Goal: Information Seeking & Learning: Check status

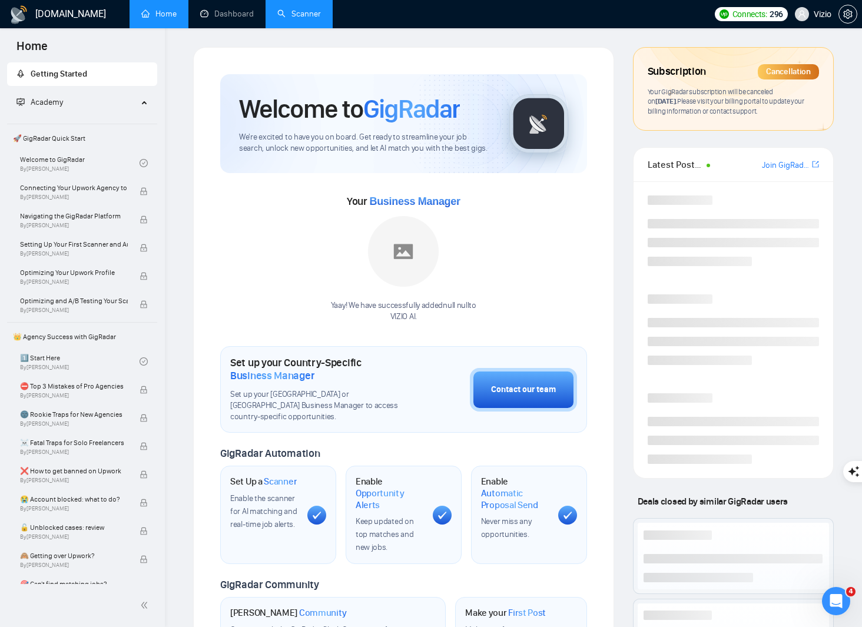
click at [280, 12] on link "Scanner" at bounding box center [299, 14] width 44 height 10
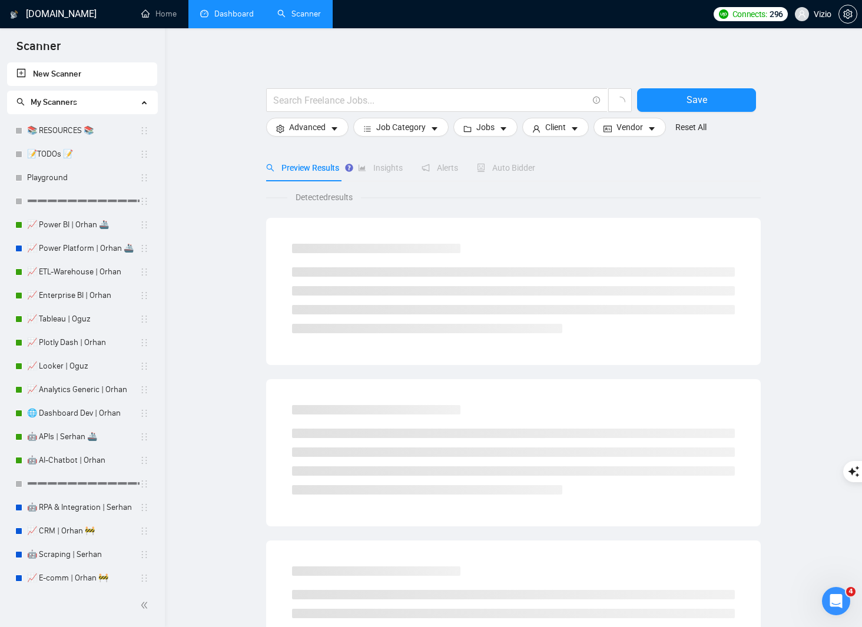
click at [230, 14] on link "Dashboard" at bounding box center [227, 14] width 54 height 10
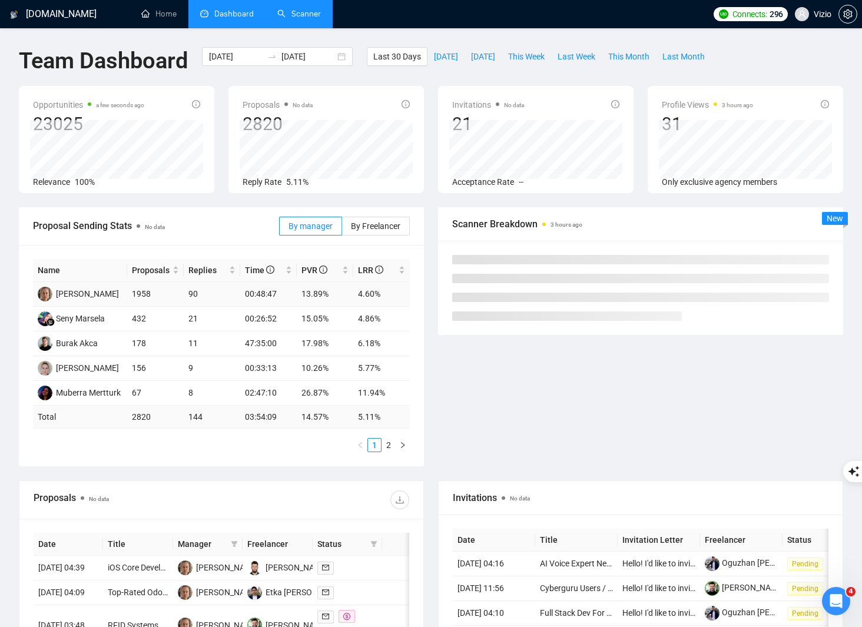
scroll to position [115, 0]
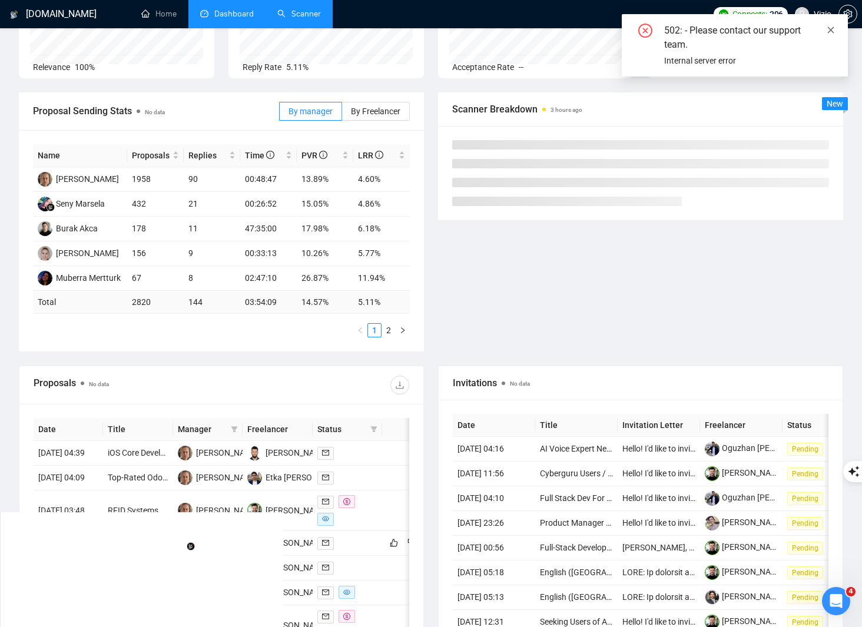
click at [834, 32] on icon "close" at bounding box center [831, 30] width 8 height 8
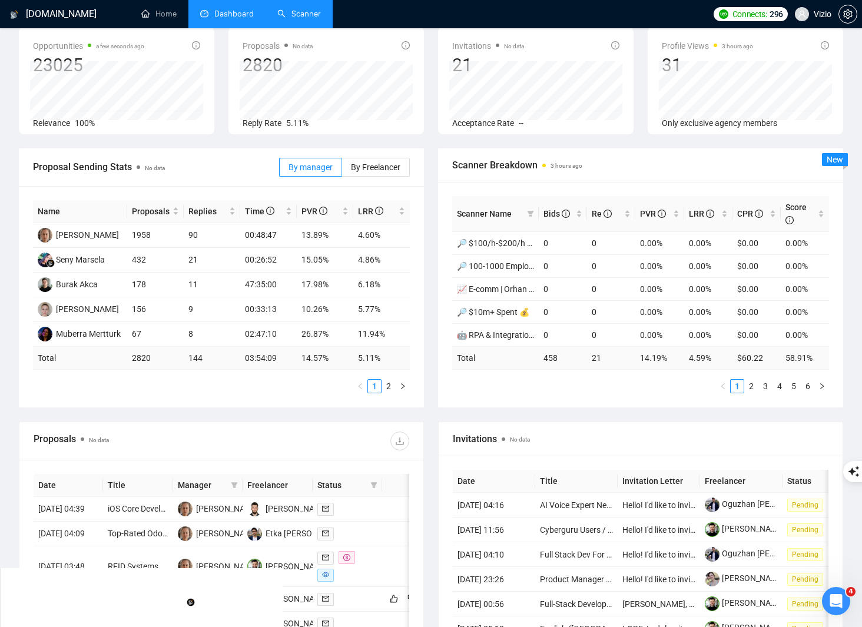
scroll to position [0, 0]
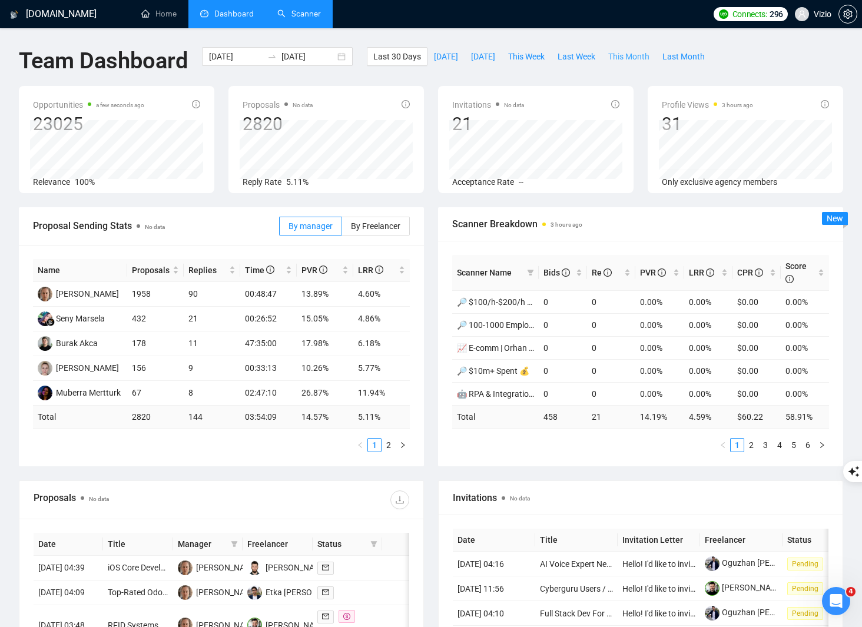
click at [646, 64] on button "This Month" at bounding box center [629, 56] width 54 height 19
type input "[DATE]"
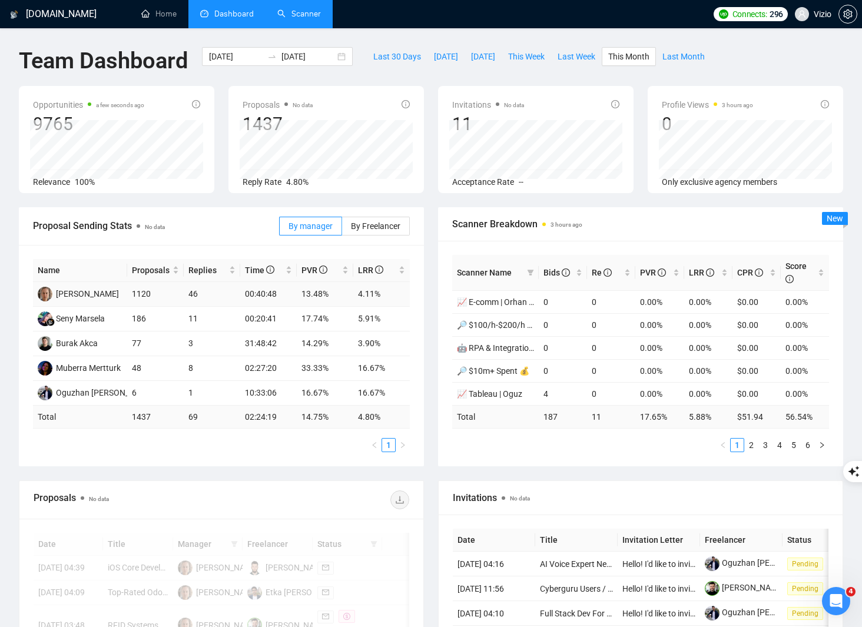
scroll to position [247, 0]
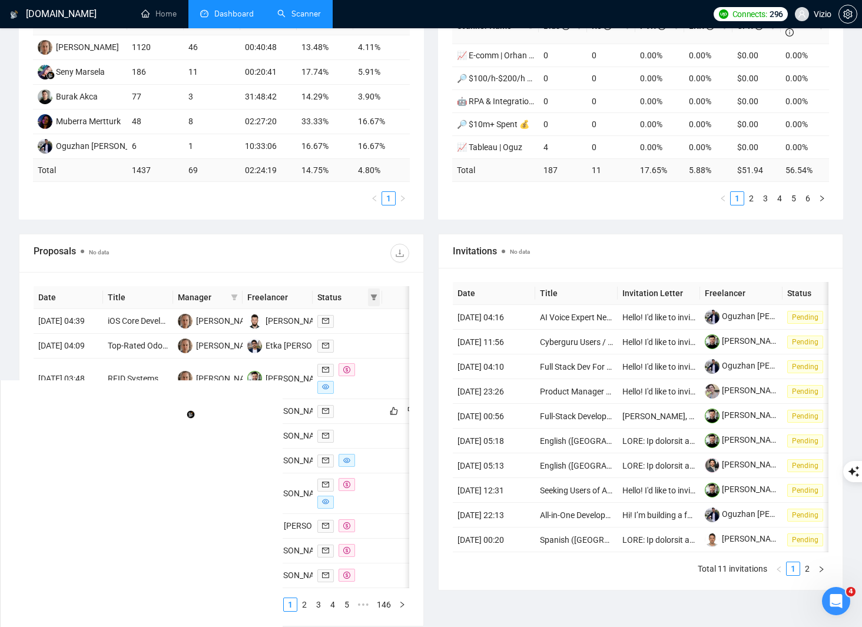
click at [372, 296] on icon "filter" at bounding box center [374, 297] width 7 height 7
click at [345, 320] on span "Chat" at bounding box center [337, 319] width 22 height 9
checkbox input "true"
click at [371, 365] on button "OK" at bounding box center [365, 362] width 21 height 14
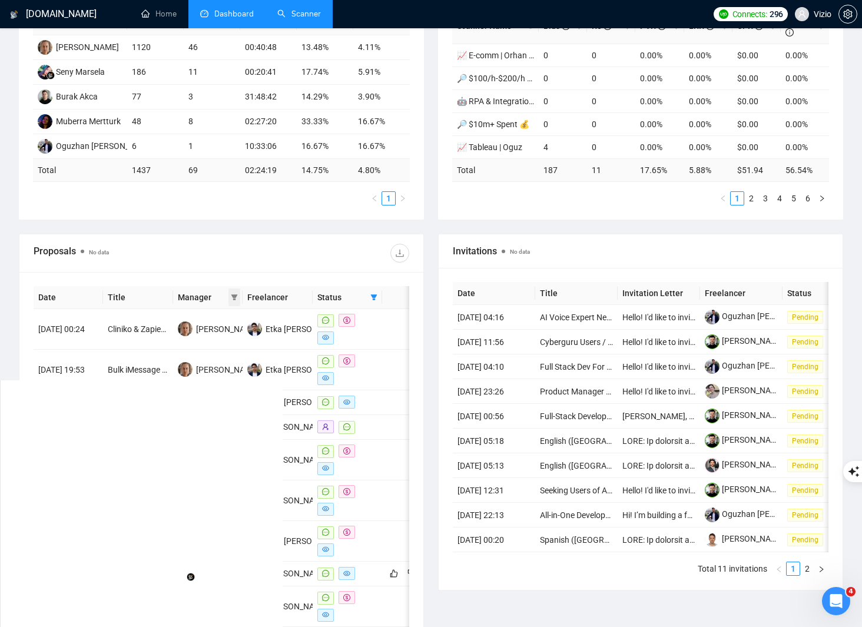
click at [231, 296] on icon "filter" at bounding box center [234, 297] width 7 height 7
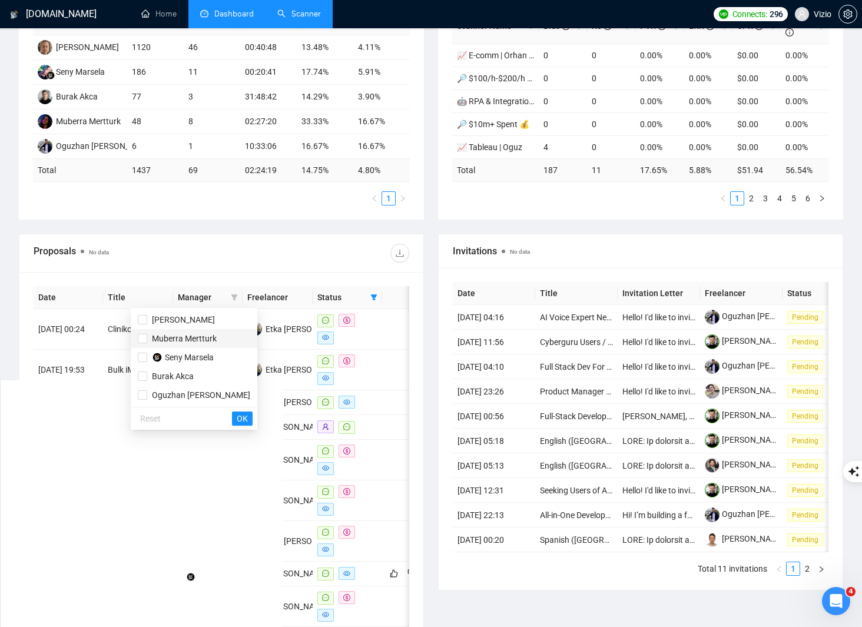
click at [180, 336] on span "Muberra Mertturk" at bounding box center [184, 338] width 65 height 9
checkbox input "true"
click at [180, 374] on span "Burak Akca" at bounding box center [173, 376] width 42 height 9
checkbox input "true"
click at [237, 424] on div "Reset OK" at bounding box center [194, 418] width 127 height 23
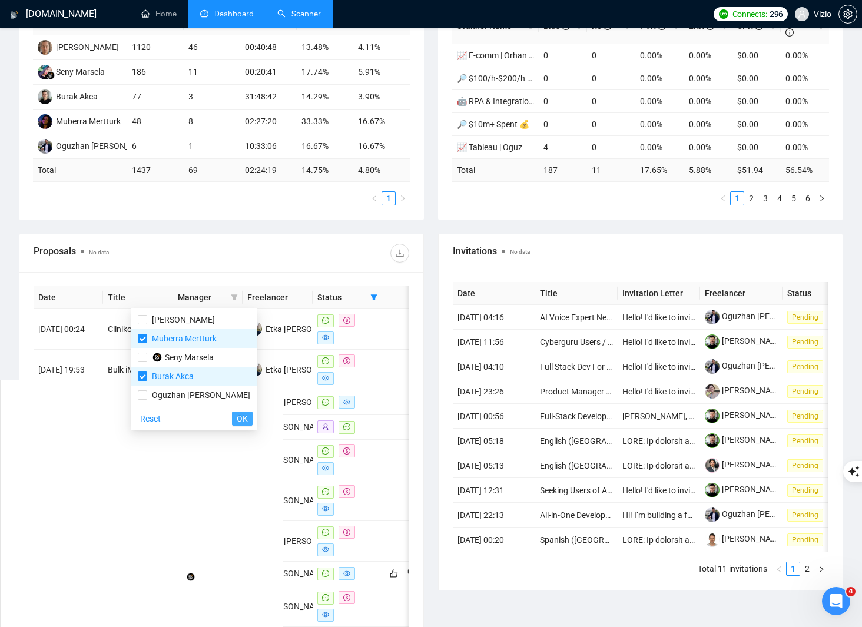
click at [237, 421] on span "OK" at bounding box center [242, 418] width 11 height 13
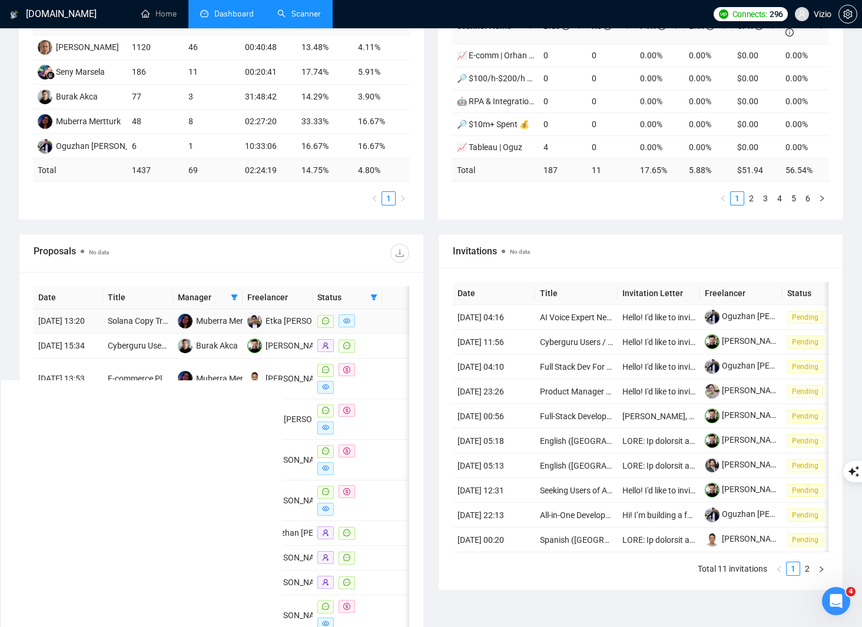
click at [395, 330] on td at bounding box center [402, 321] width 40 height 25
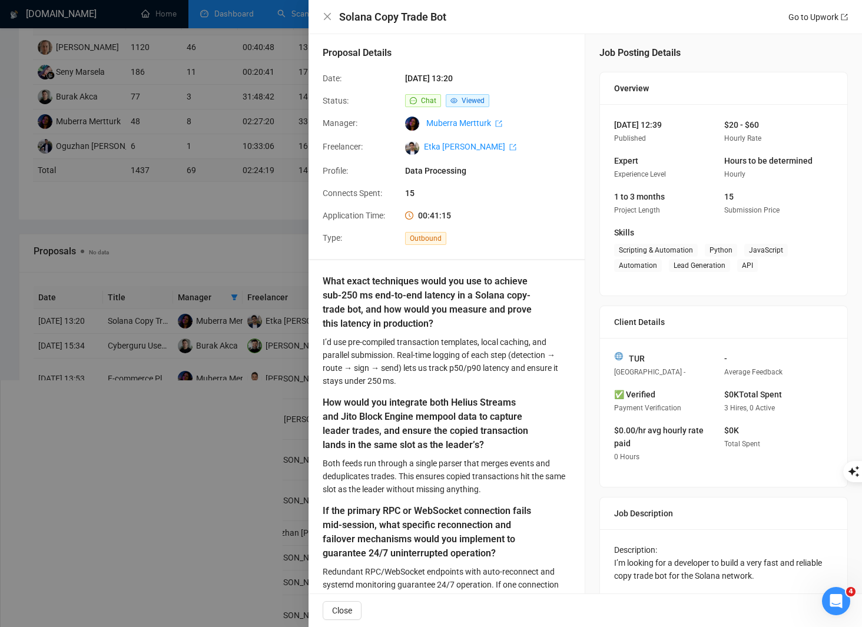
scroll to position [5, 0]
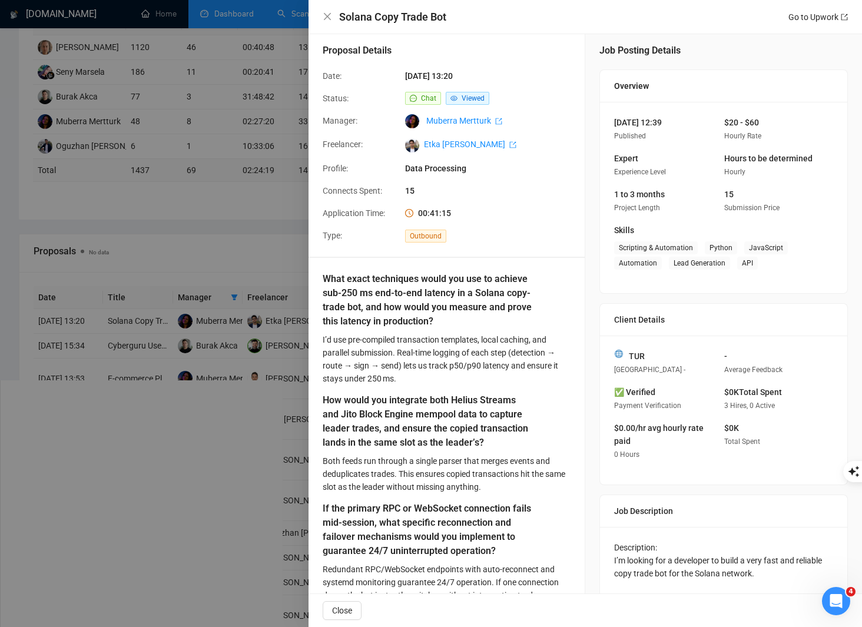
drag, startPoint x: 416, startPoint y: 72, endPoint x: 488, endPoint y: 77, distance: 72.6
click at [488, 77] on span "[DATE] 13:20" at bounding box center [493, 76] width 177 height 13
drag, startPoint x: 699, startPoint y: 127, endPoint x: 634, endPoint y: 139, distance: 65.3
click at [659, 126] on div "[DATE] 12:39 Published" at bounding box center [660, 129] width 101 height 27
click at [256, 326] on div at bounding box center [431, 313] width 862 height 627
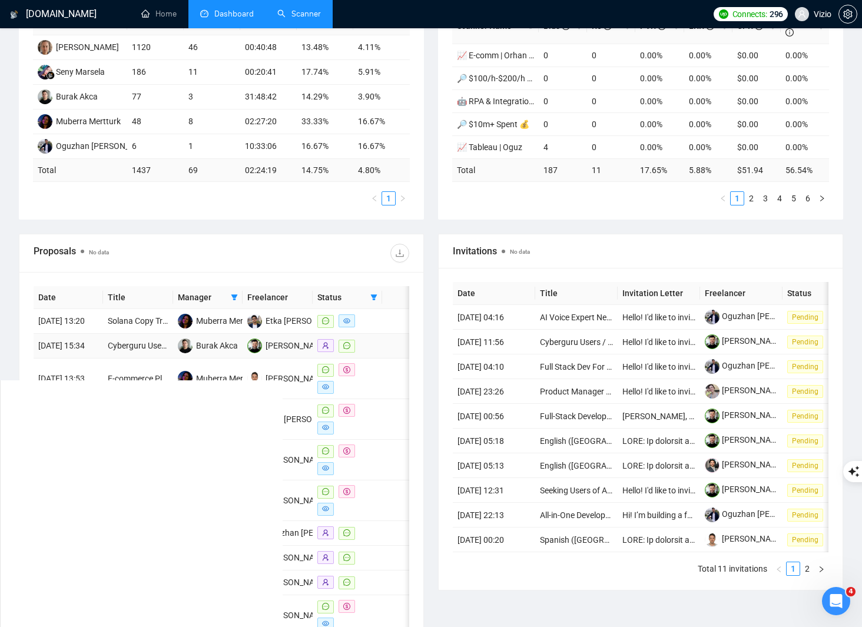
click at [379, 357] on td at bounding box center [348, 346] width 70 height 25
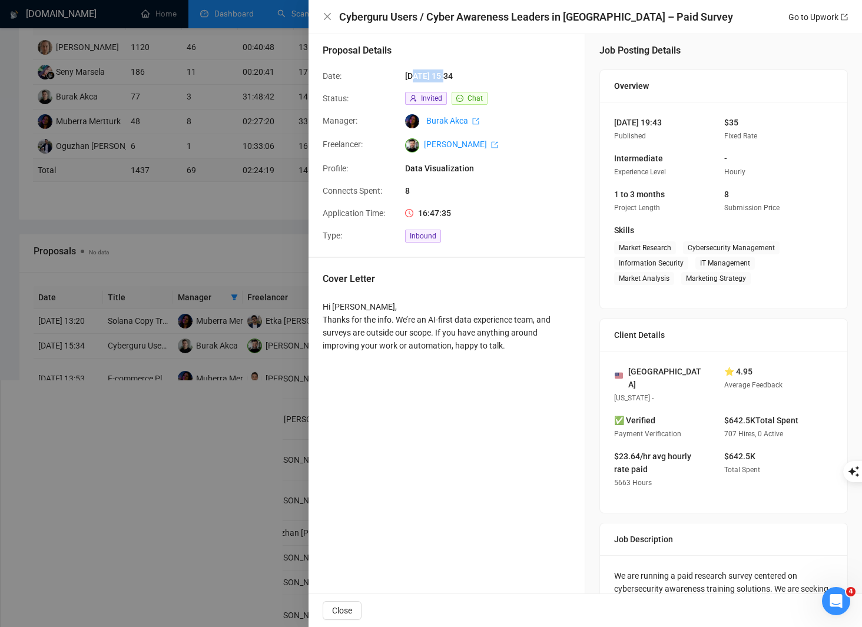
drag, startPoint x: 418, startPoint y: 75, endPoint x: 449, endPoint y: 74, distance: 31.8
click at [449, 74] on span "[DATE] 15:34" at bounding box center [493, 76] width 177 height 13
click at [223, 404] on div at bounding box center [431, 313] width 862 height 627
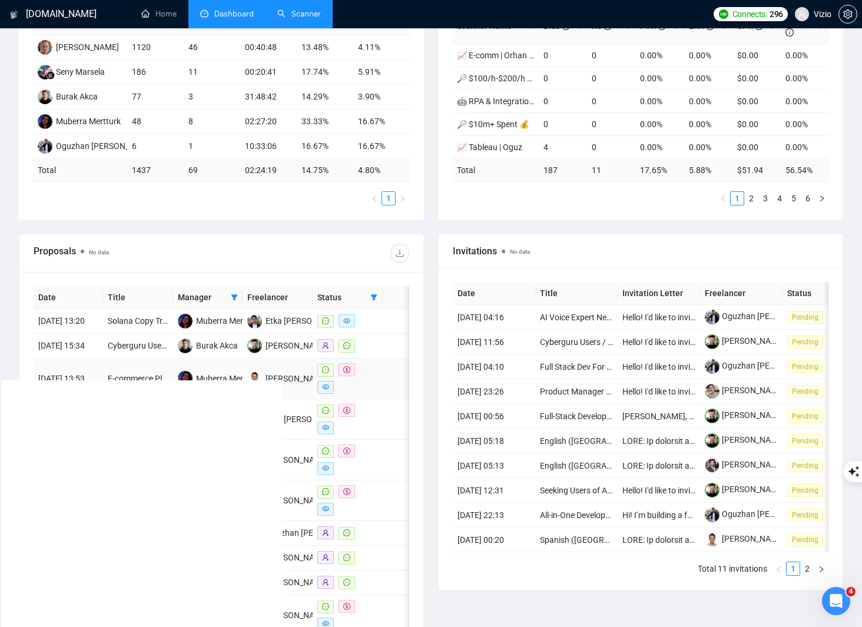
click at [385, 399] on td at bounding box center [402, 379] width 40 height 41
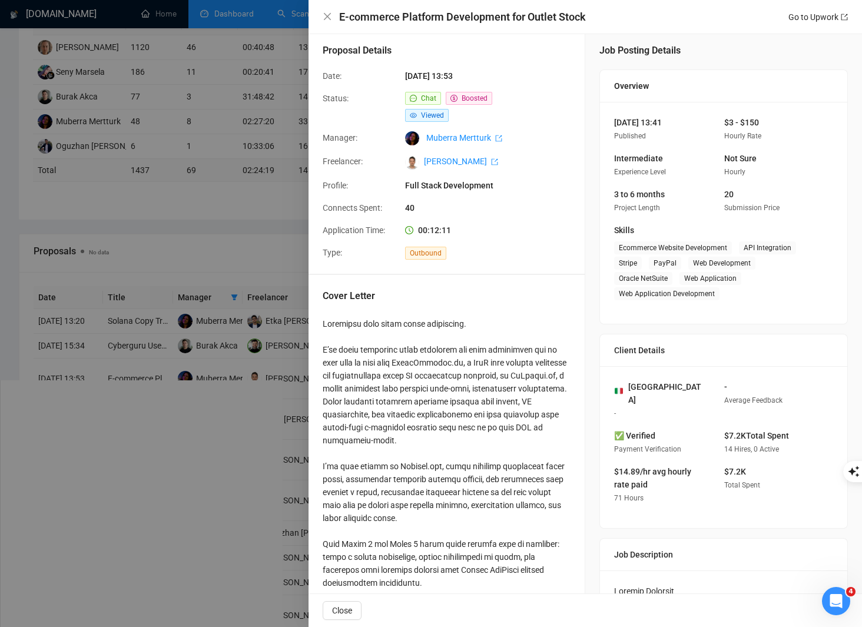
drag, startPoint x: 410, startPoint y: 75, endPoint x: 483, endPoint y: 73, distance: 73.1
click at [478, 73] on span "[DATE] 13:53" at bounding box center [493, 76] width 177 height 13
click at [496, 72] on span "[DATE] 13:53" at bounding box center [493, 76] width 177 height 13
drag, startPoint x: 483, startPoint y: 75, endPoint x: 450, endPoint y: 74, distance: 33.0
click at [451, 74] on span "[DATE] 13:53" at bounding box center [493, 76] width 177 height 13
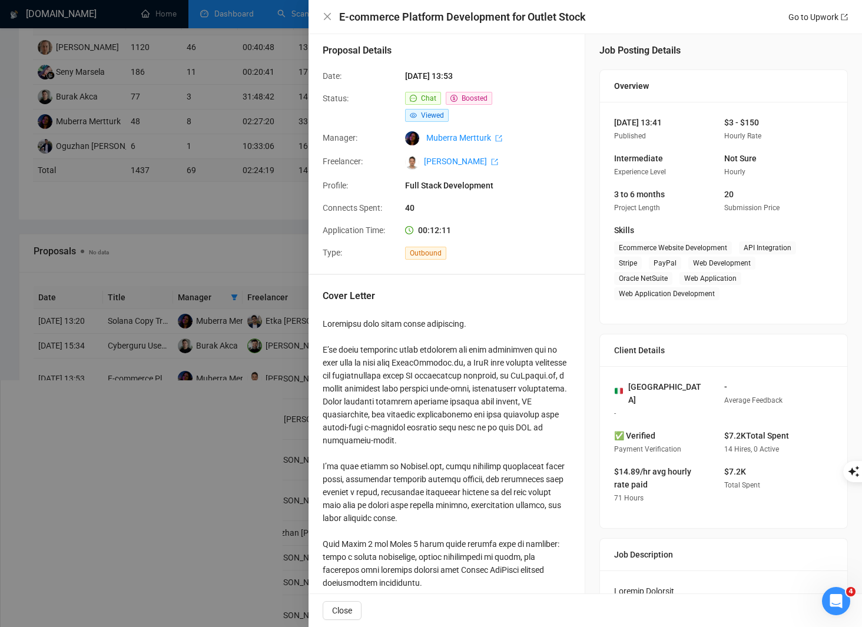
click at [183, 455] on div at bounding box center [431, 313] width 862 height 627
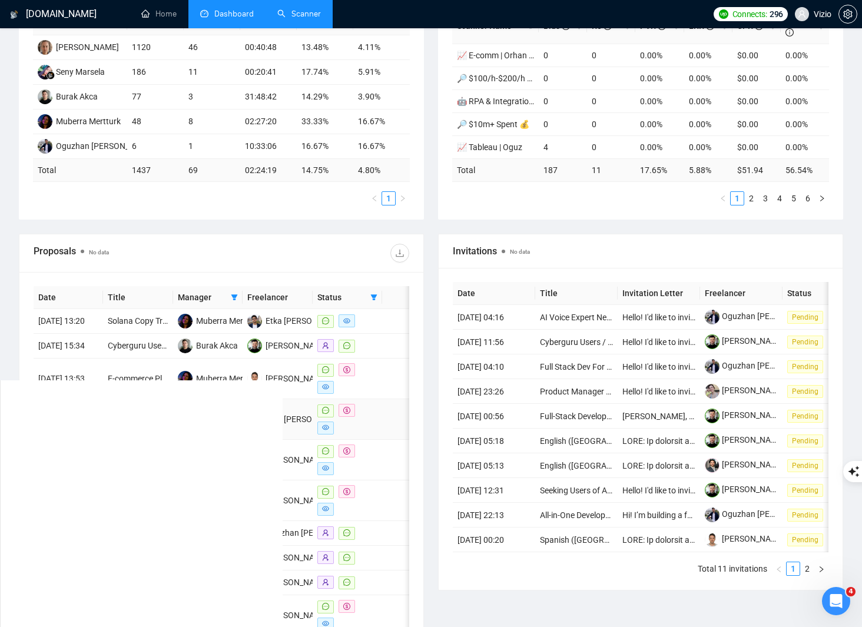
click at [382, 440] on td at bounding box center [402, 419] width 40 height 41
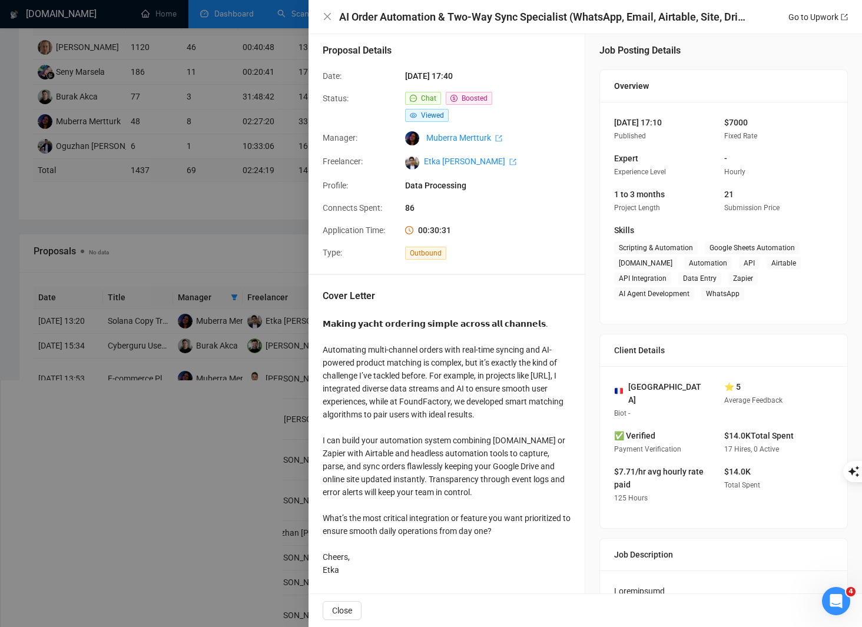
drag, startPoint x: 477, startPoint y: 72, endPoint x: 511, endPoint y: 75, distance: 34.9
click at [505, 70] on span "[DATE] 17:40" at bounding box center [493, 76] width 177 height 13
click at [188, 484] on div at bounding box center [431, 313] width 862 height 627
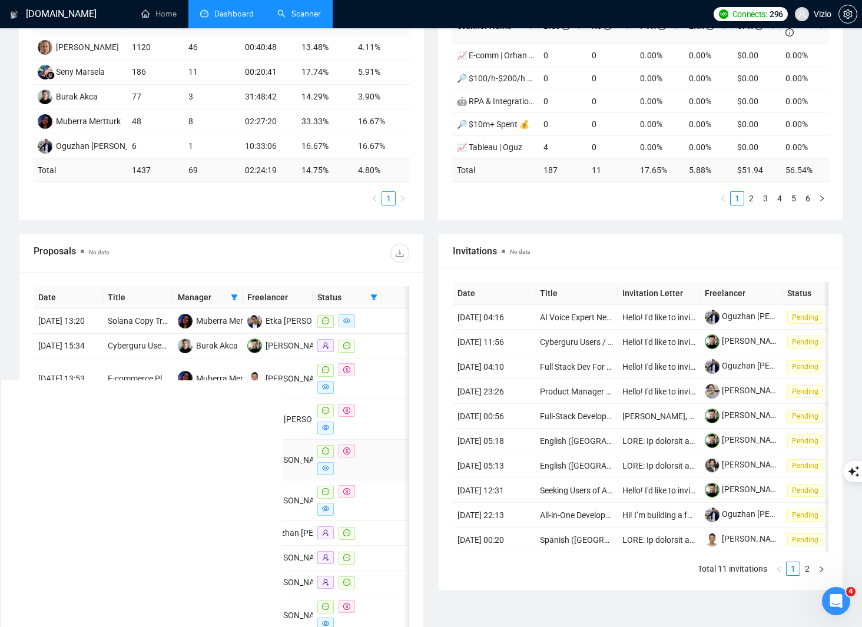
click at [375, 472] on div at bounding box center [348, 460] width 60 height 31
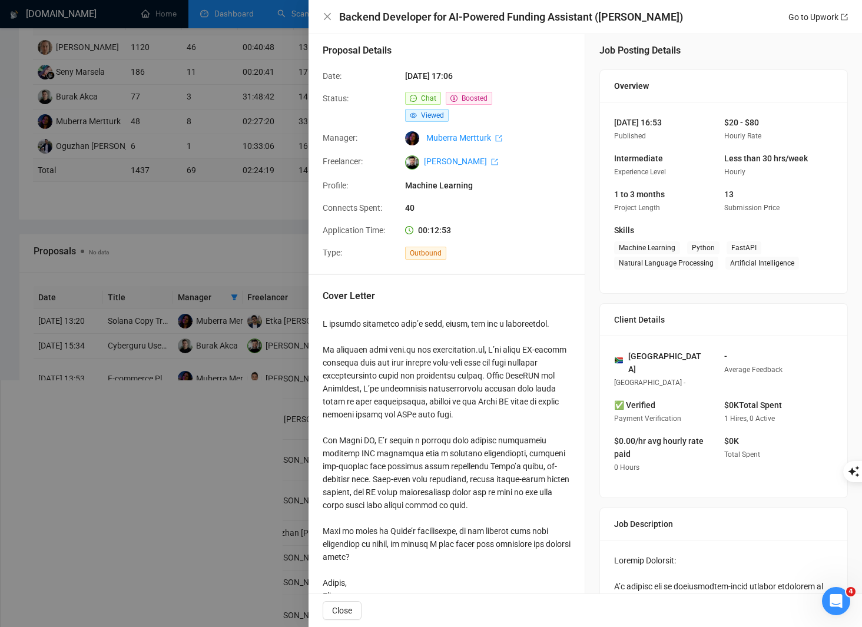
drag, startPoint x: 458, startPoint y: 77, endPoint x: 483, endPoint y: 75, distance: 25.4
click at [482, 75] on span "[DATE] 17:06" at bounding box center [493, 76] width 177 height 13
click at [503, 72] on span "[DATE] 17:06" at bounding box center [493, 76] width 177 height 13
click at [177, 357] on div at bounding box center [431, 313] width 862 height 627
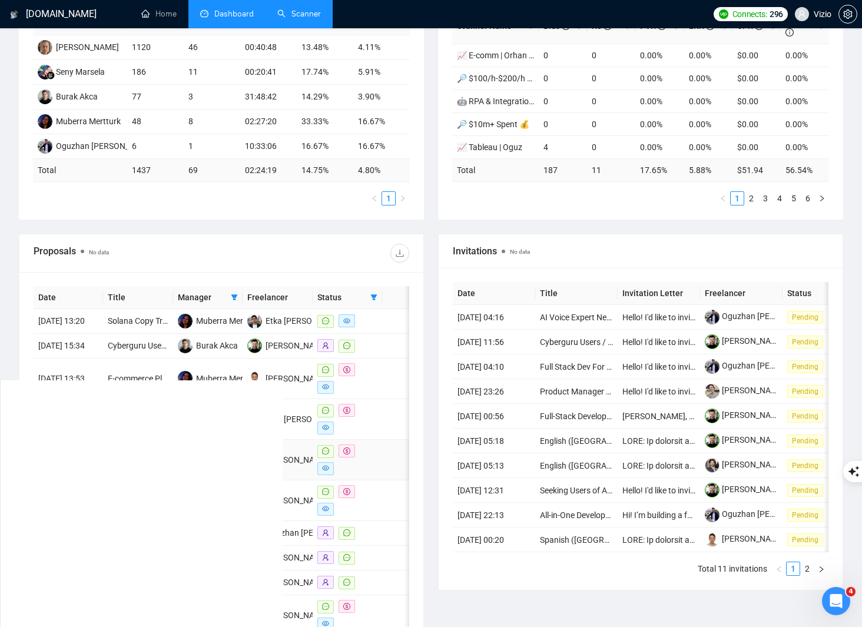
click at [375, 475] on div at bounding box center [348, 460] width 60 height 31
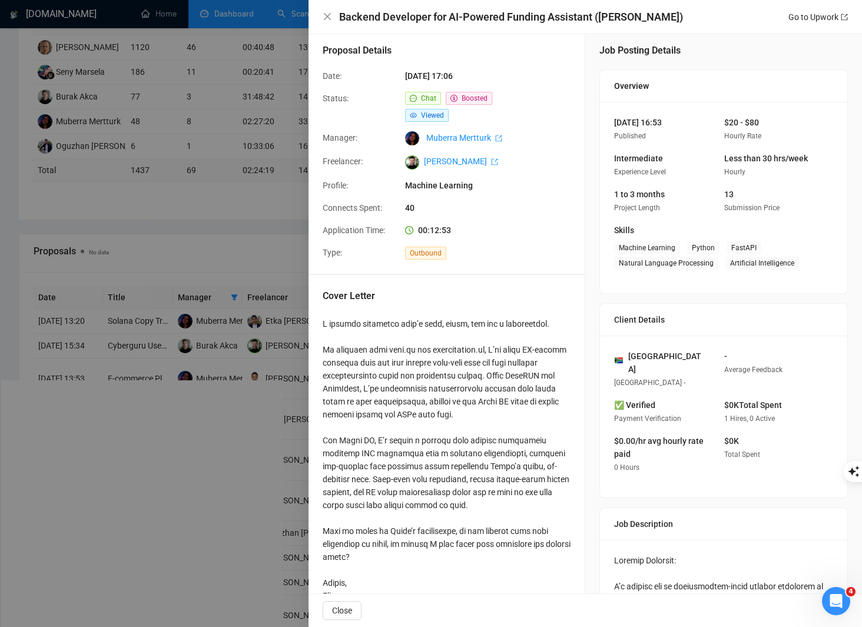
click at [215, 376] on div at bounding box center [431, 313] width 862 height 627
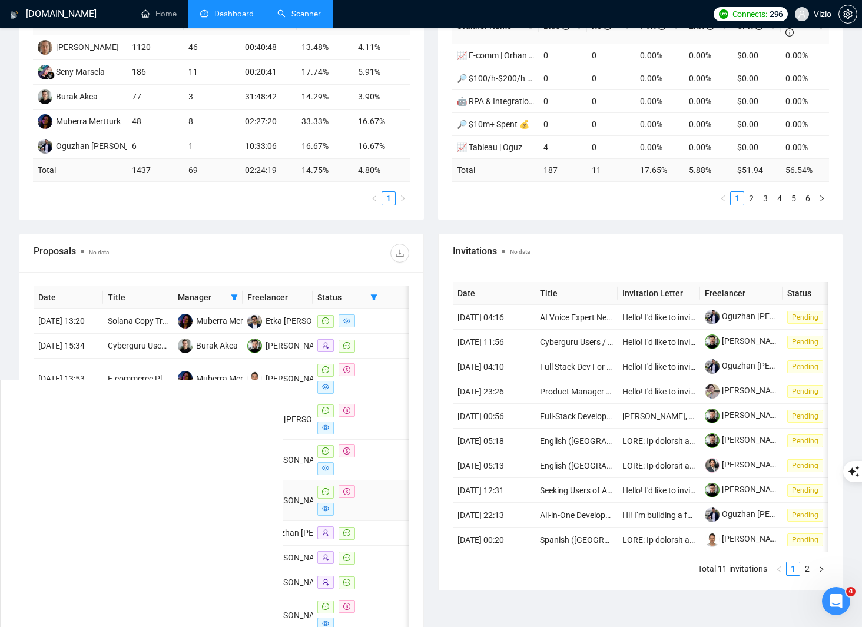
click at [380, 514] on td at bounding box center [348, 501] width 70 height 41
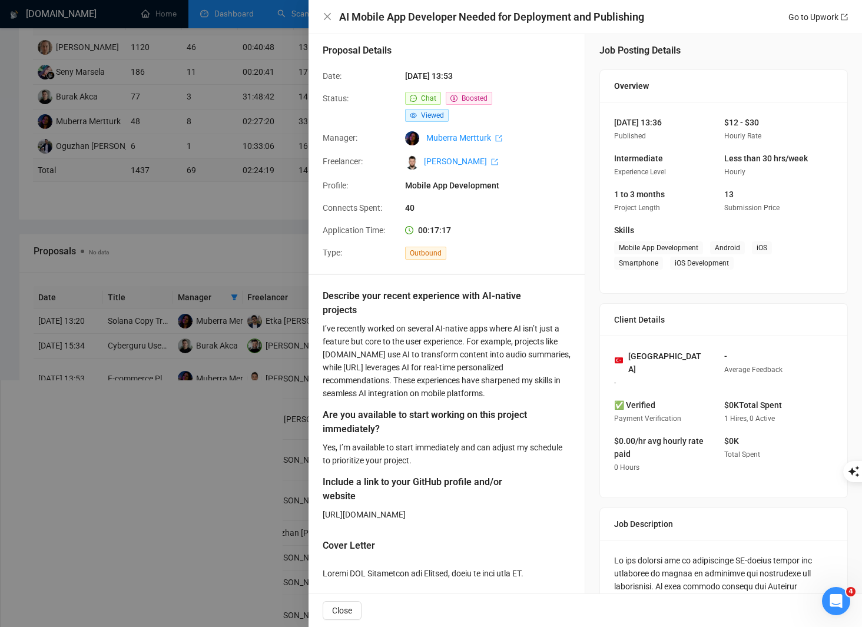
click at [196, 258] on div at bounding box center [431, 313] width 862 height 627
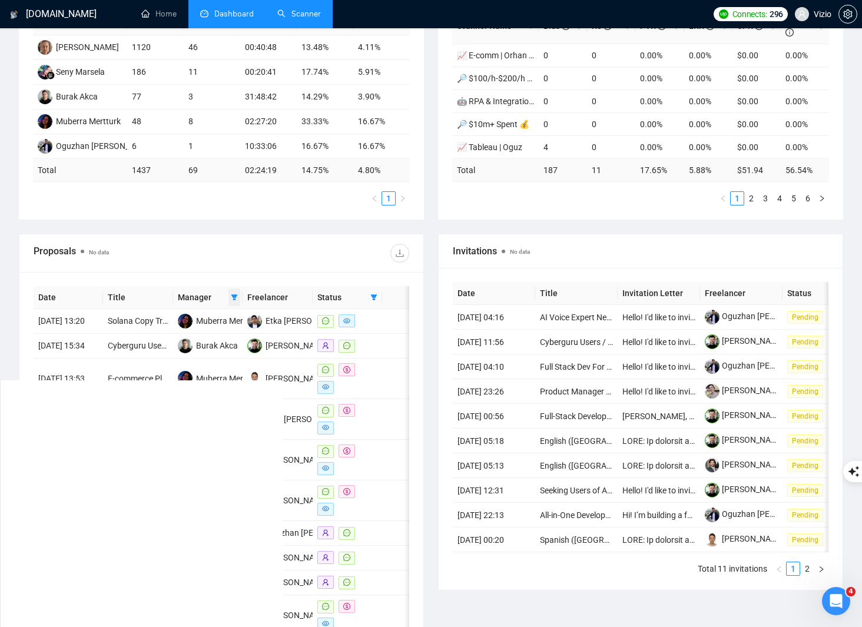
click at [235, 292] on span at bounding box center [235, 298] width 12 height 18
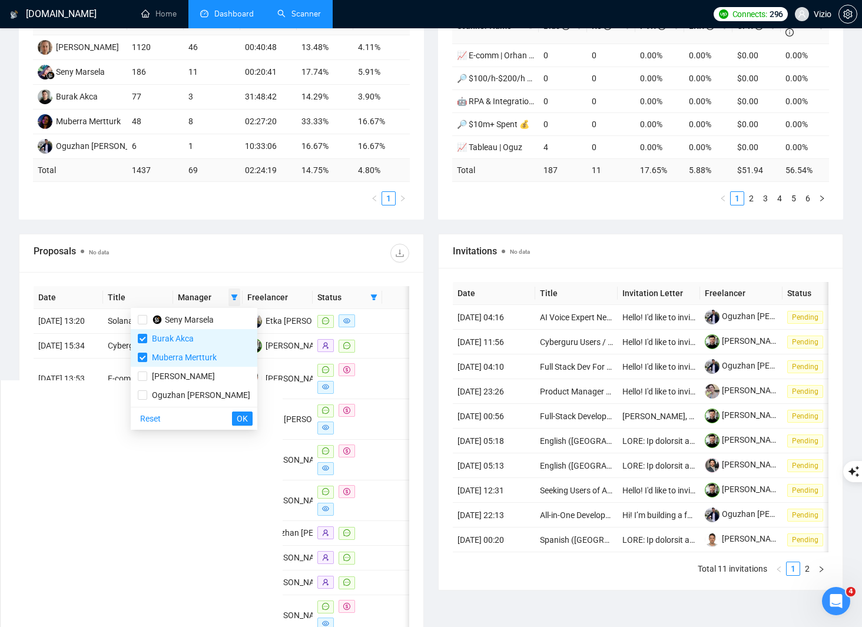
click at [235, 292] on span at bounding box center [235, 298] width 12 height 18
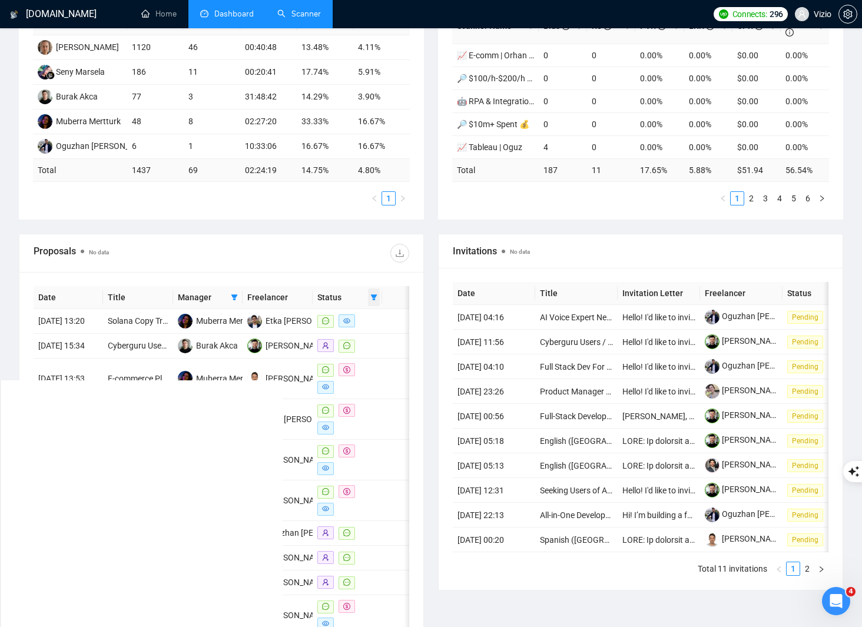
click at [379, 298] on span at bounding box center [374, 298] width 12 height 18
click at [377, 297] on icon "filter" at bounding box center [374, 297] width 7 height 7
click at [358, 336] on span "Sent" at bounding box center [344, 338] width 57 height 13
checkbox input "true"
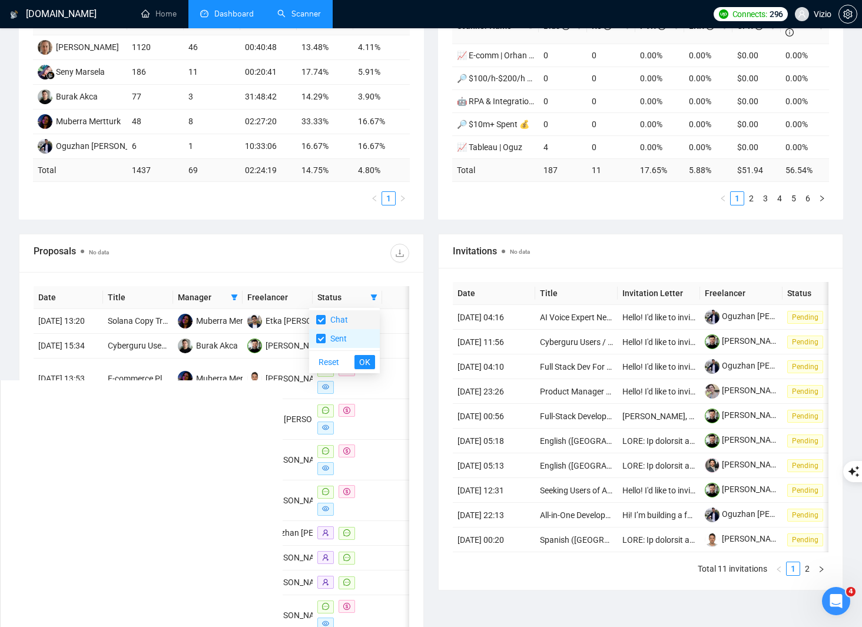
click at [354, 324] on span "Chat" at bounding box center [344, 319] width 57 height 13
checkbox input "false"
click at [361, 360] on span "OK" at bounding box center [364, 362] width 11 height 13
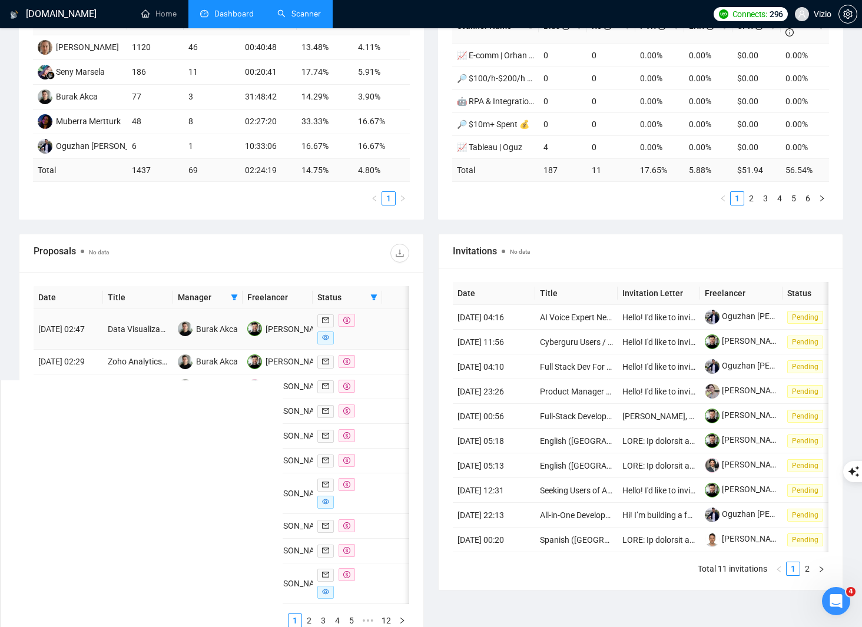
click at [391, 335] on td at bounding box center [402, 329] width 40 height 41
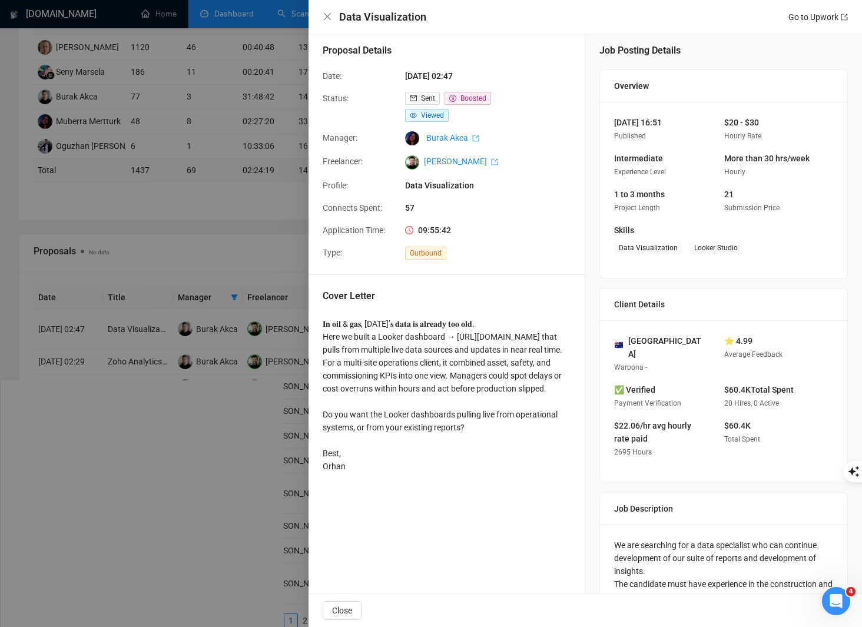
click at [283, 345] on div at bounding box center [431, 313] width 862 height 627
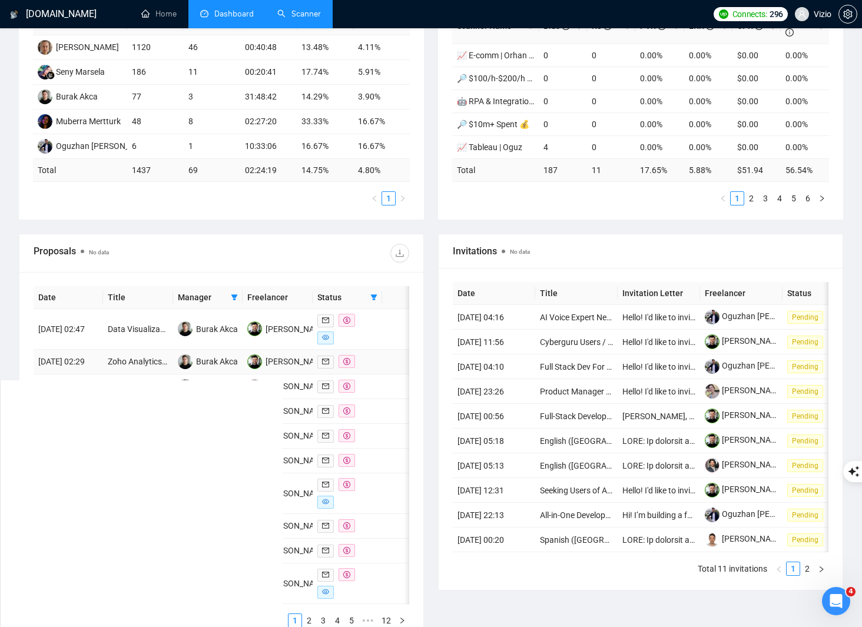
click at [386, 365] on td at bounding box center [402, 362] width 40 height 25
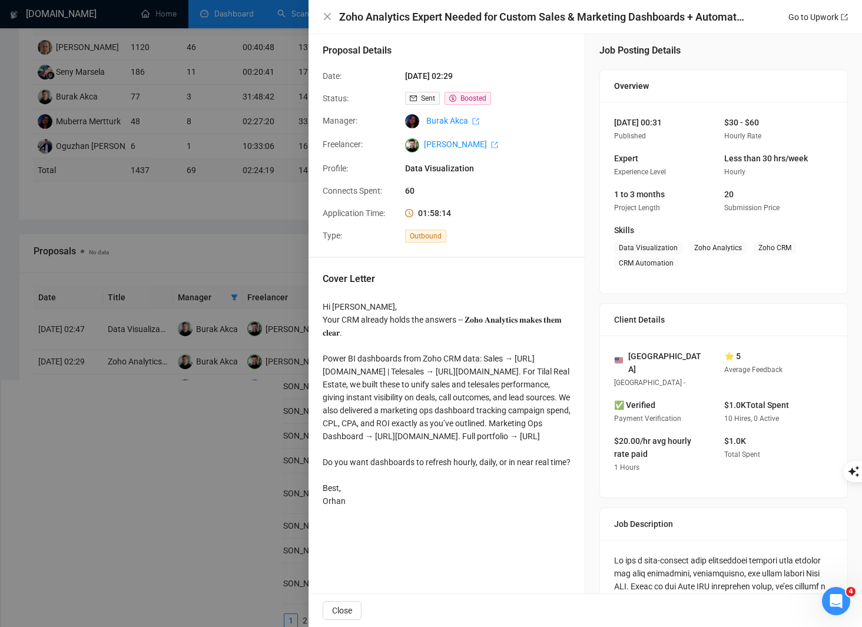
drag, startPoint x: 690, startPoint y: 120, endPoint x: 679, endPoint y: 120, distance: 11.2
click at [679, 120] on div "[DATE] 00:31 Published" at bounding box center [660, 129] width 101 height 27
click at [640, 132] on span "Published" at bounding box center [630, 136] width 32 height 8
click at [288, 377] on div at bounding box center [431, 313] width 862 height 627
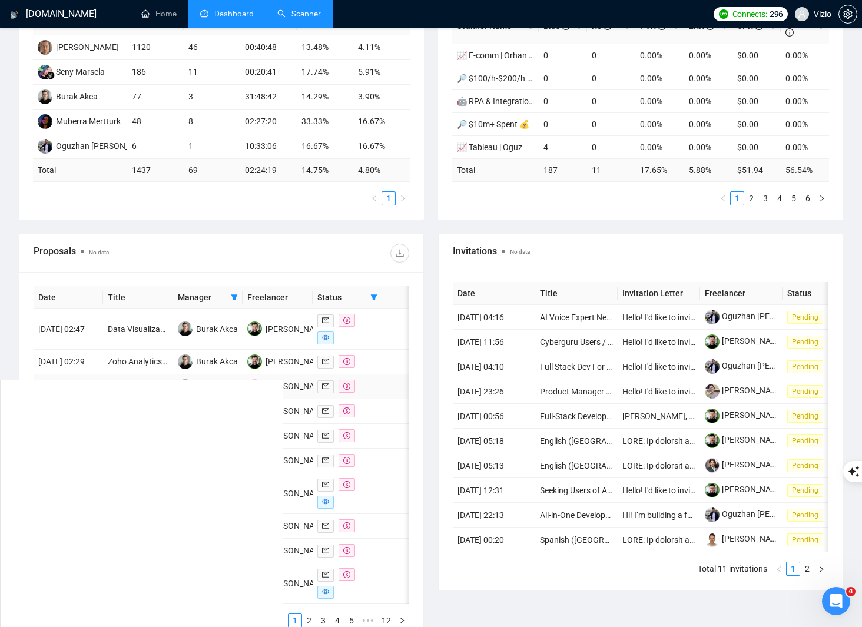
click at [391, 399] on td at bounding box center [402, 387] width 40 height 25
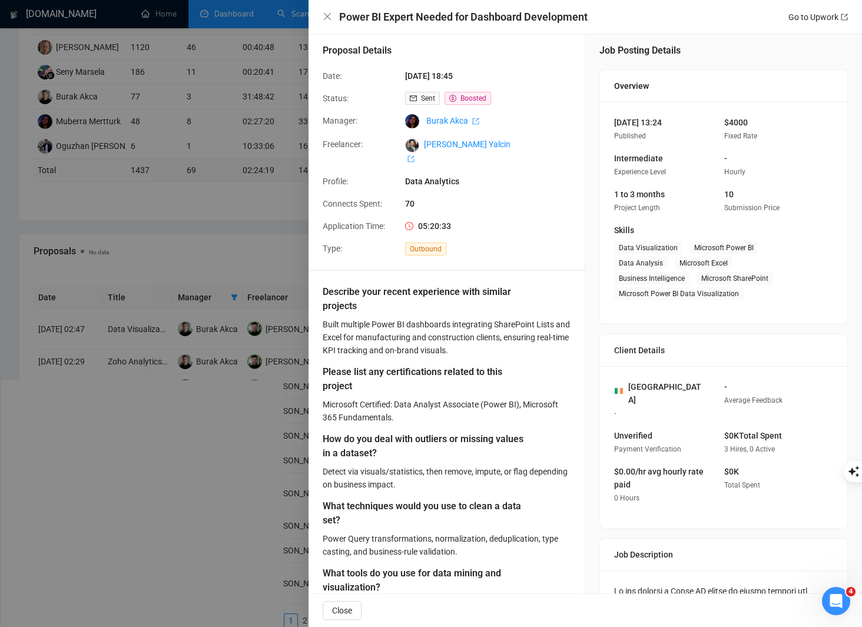
click at [252, 403] on div at bounding box center [431, 313] width 862 height 627
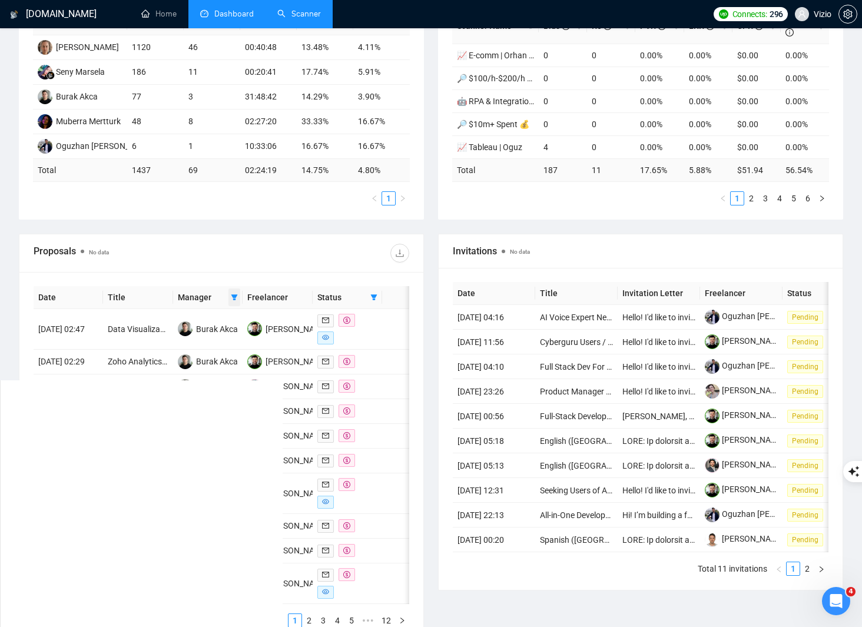
click at [234, 300] on icon "filter" at bounding box center [235, 298] width 6 height 6
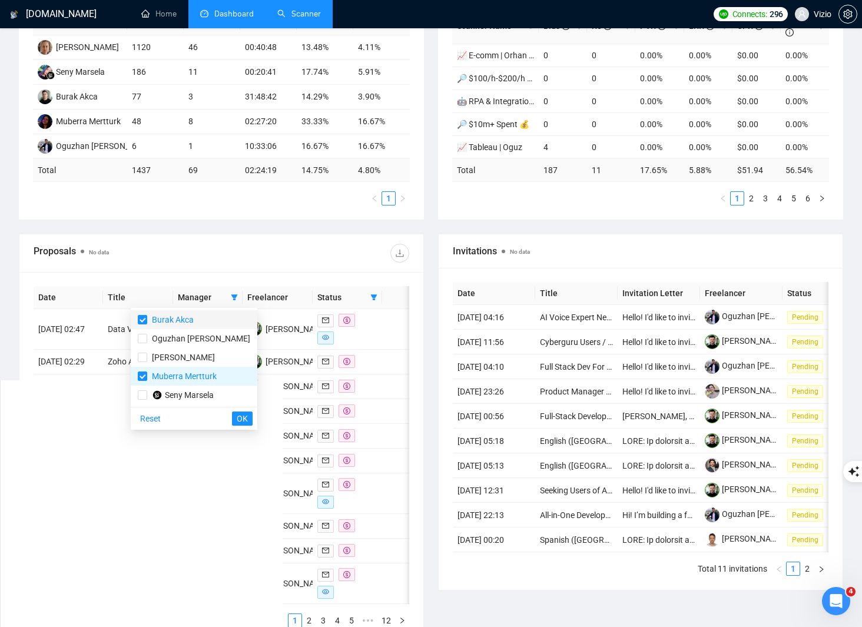
click at [210, 323] on span "Burak Akca" at bounding box center [194, 319] width 113 height 13
checkbox input "false"
click at [385, 371] on div "Date Title Manager Freelancer Status [DATE] 02:47 Data Visualization Burak Akca…" at bounding box center [222, 457] width 376 height 342
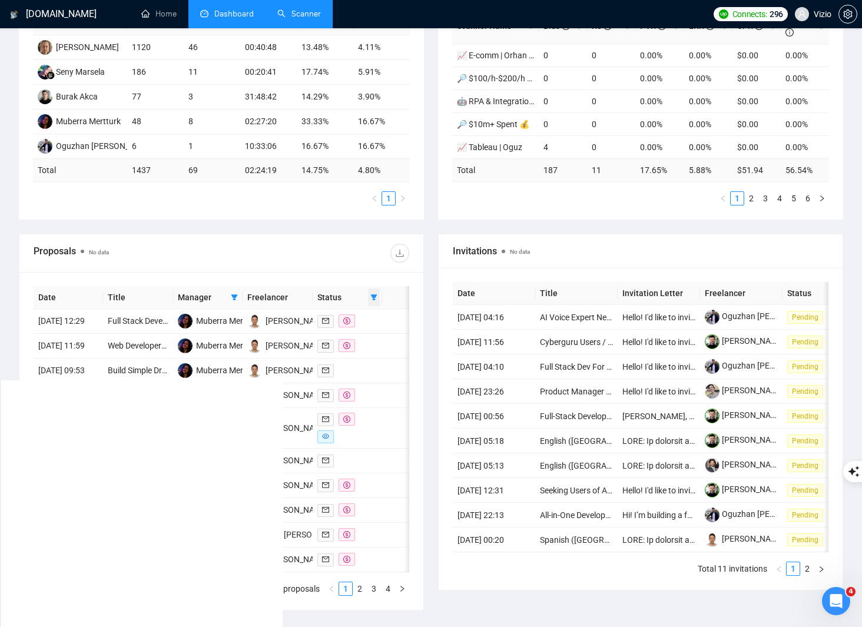
click at [378, 296] on span at bounding box center [374, 298] width 12 height 18
click at [234, 296] on icon "filter" at bounding box center [235, 298] width 6 height 6
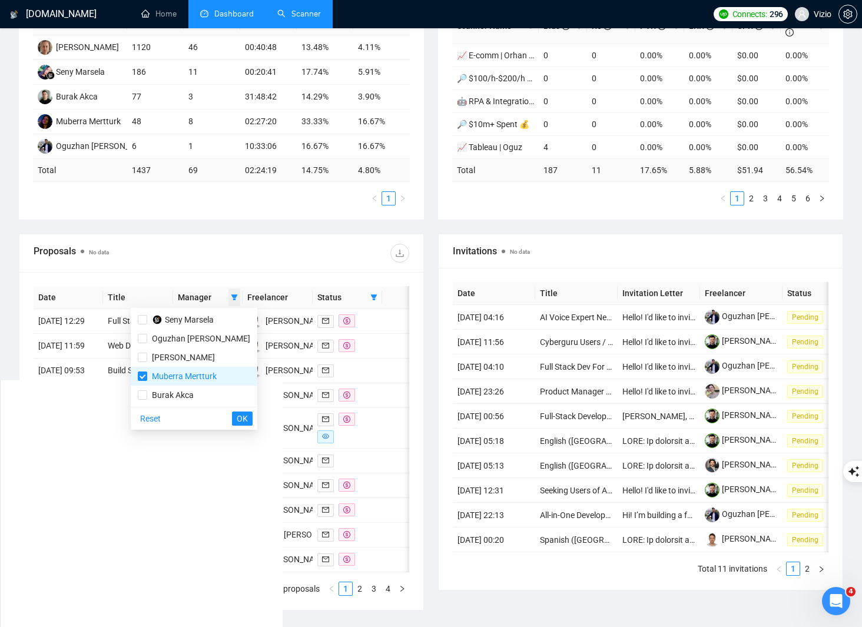
click at [234, 296] on icon "filter" at bounding box center [235, 298] width 6 height 6
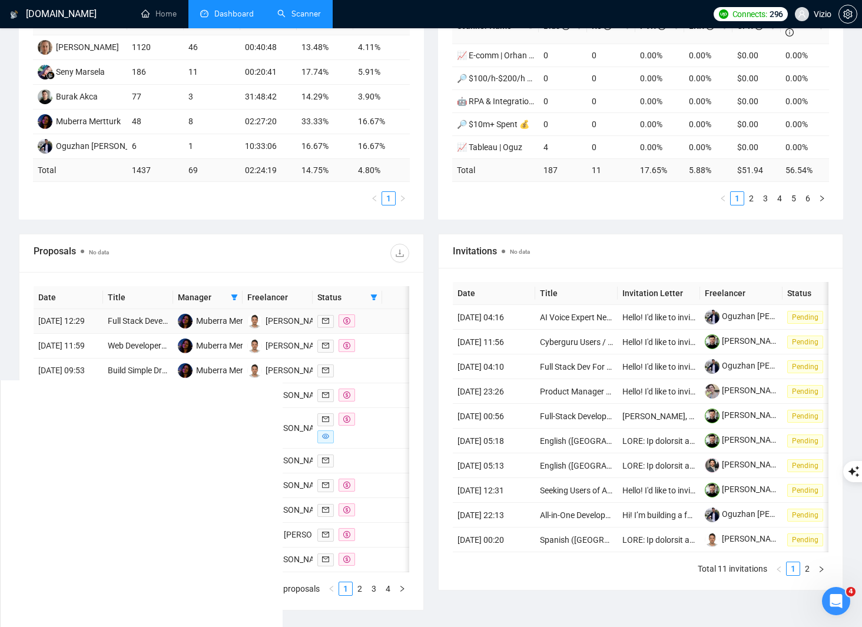
click at [389, 334] on td at bounding box center [402, 321] width 40 height 25
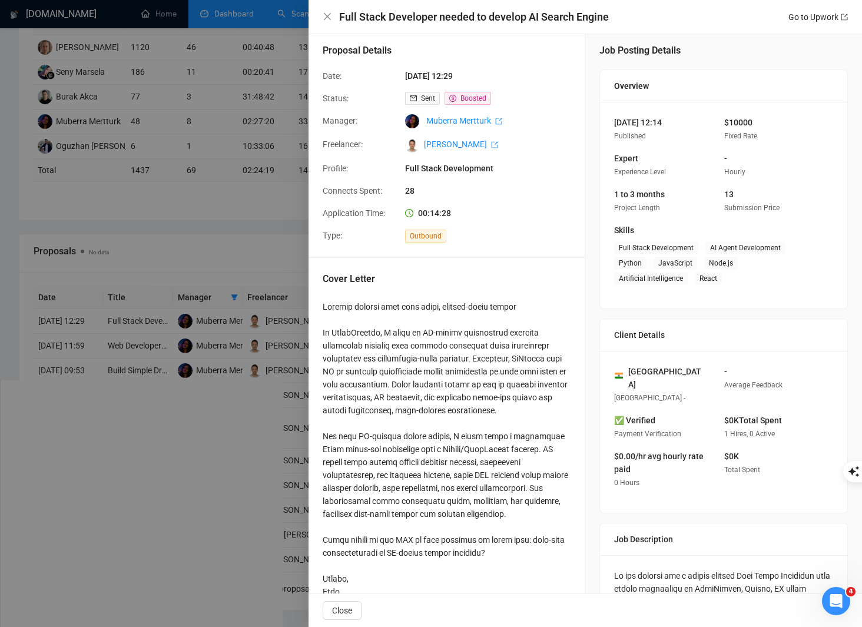
click at [306, 382] on div at bounding box center [431, 313] width 862 height 627
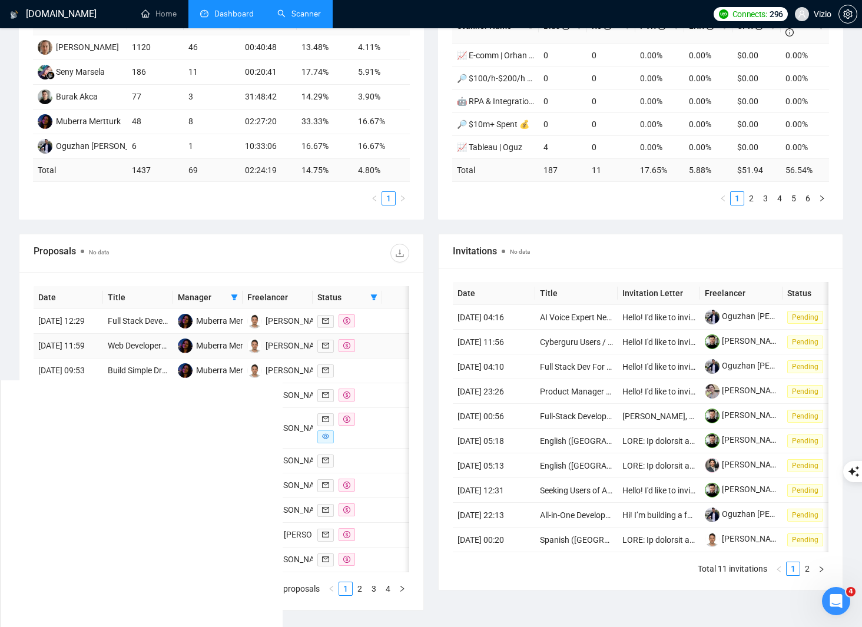
click at [372, 353] on div at bounding box center [348, 346] width 60 height 14
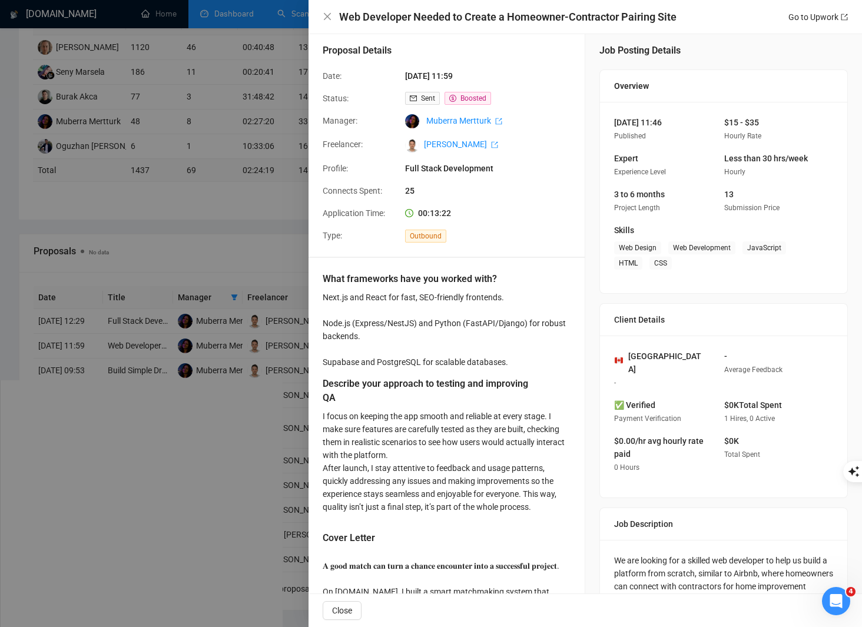
click at [272, 390] on div at bounding box center [431, 313] width 862 height 627
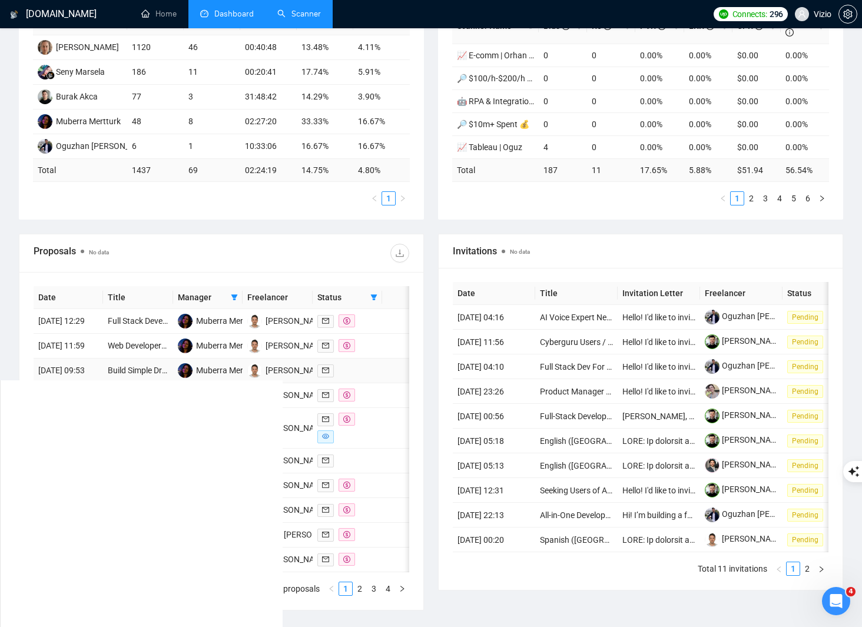
click at [386, 383] on td at bounding box center [402, 371] width 40 height 25
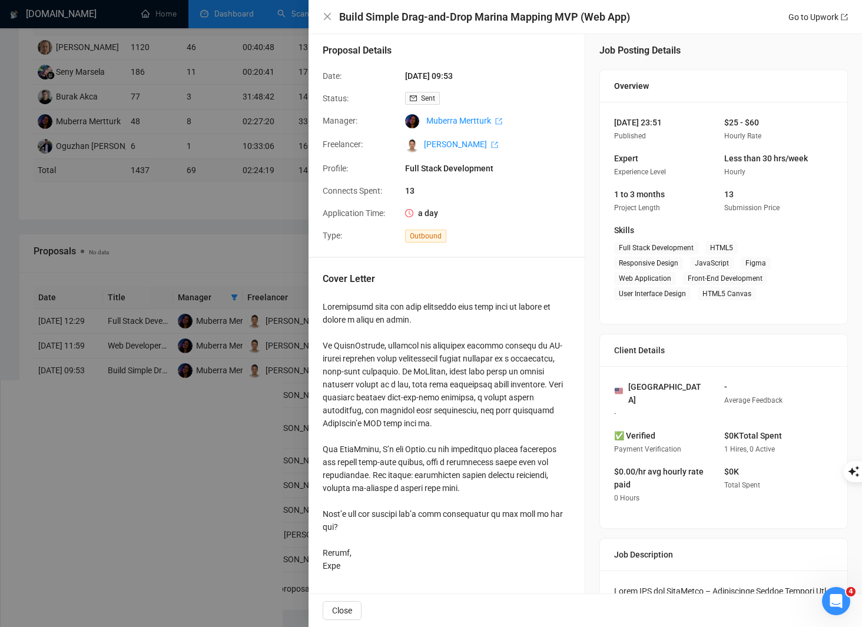
click at [460, 369] on div at bounding box center [447, 436] width 248 height 272
click at [176, 429] on div at bounding box center [431, 313] width 862 height 627
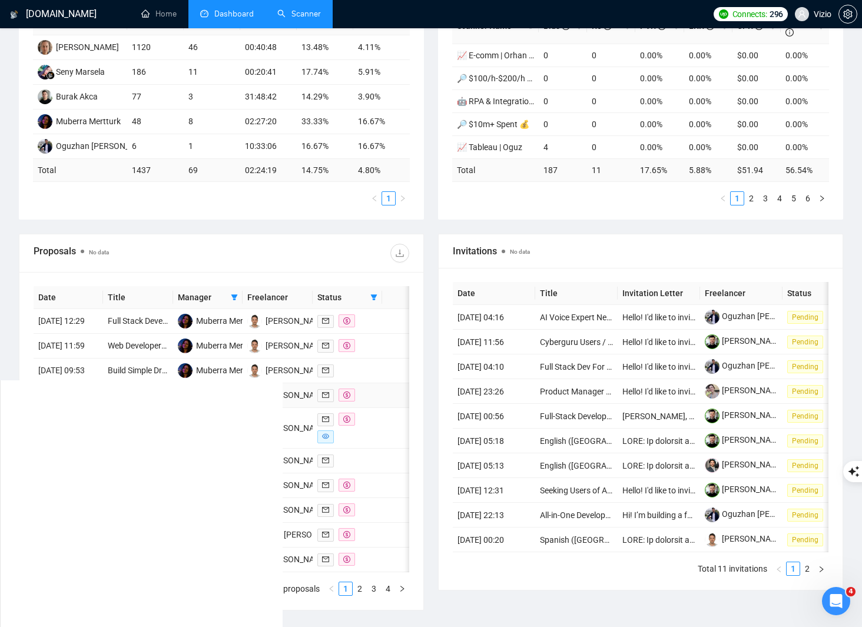
click at [383, 408] on td at bounding box center [402, 395] width 40 height 25
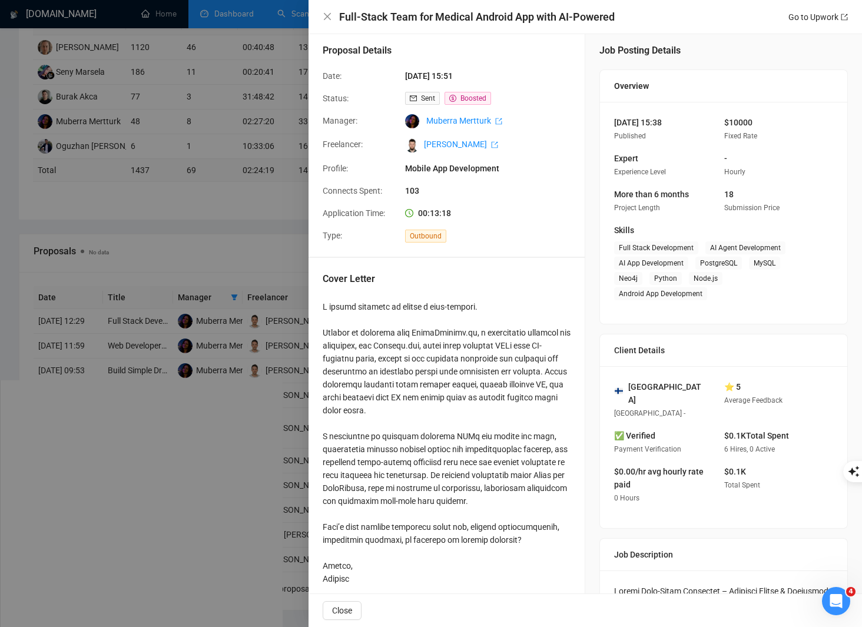
click at [236, 305] on div at bounding box center [431, 313] width 862 height 627
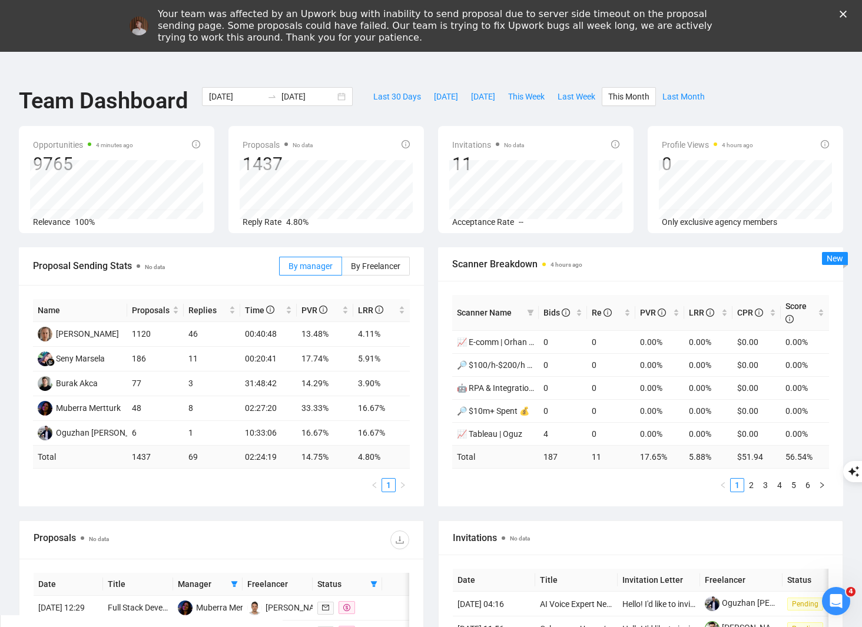
scroll to position [401, 0]
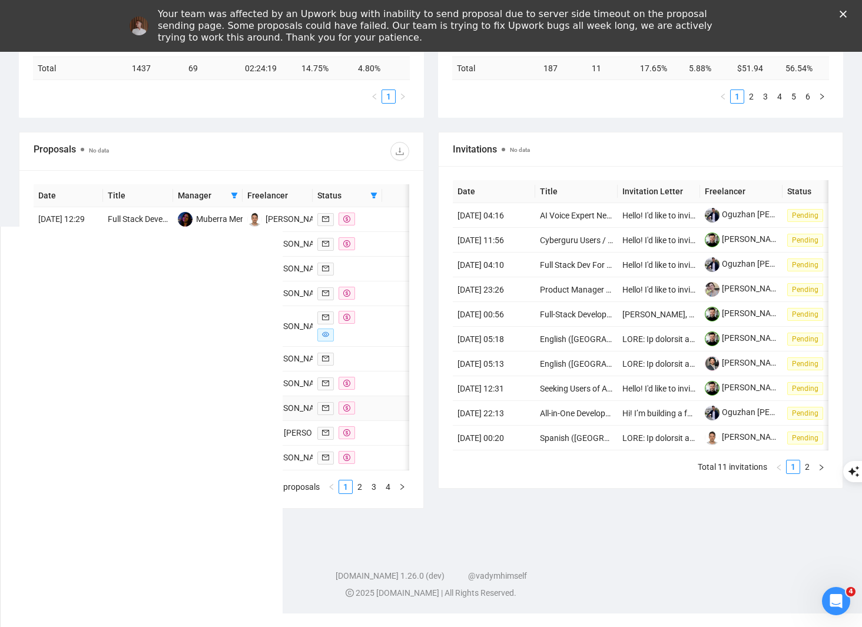
click at [389, 421] on td at bounding box center [402, 408] width 40 height 25
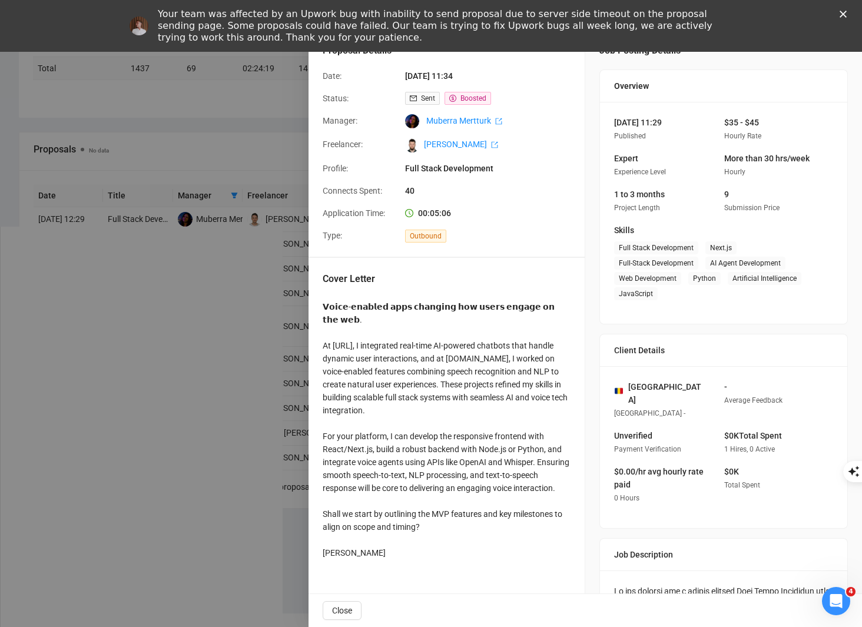
drag, startPoint x: 235, startPoint y: 379, endPoint x: 223, endPoint y: 339, distance: 41.8
click at [233, 378] on div at bounding box center [431, 313] width 862 height 627
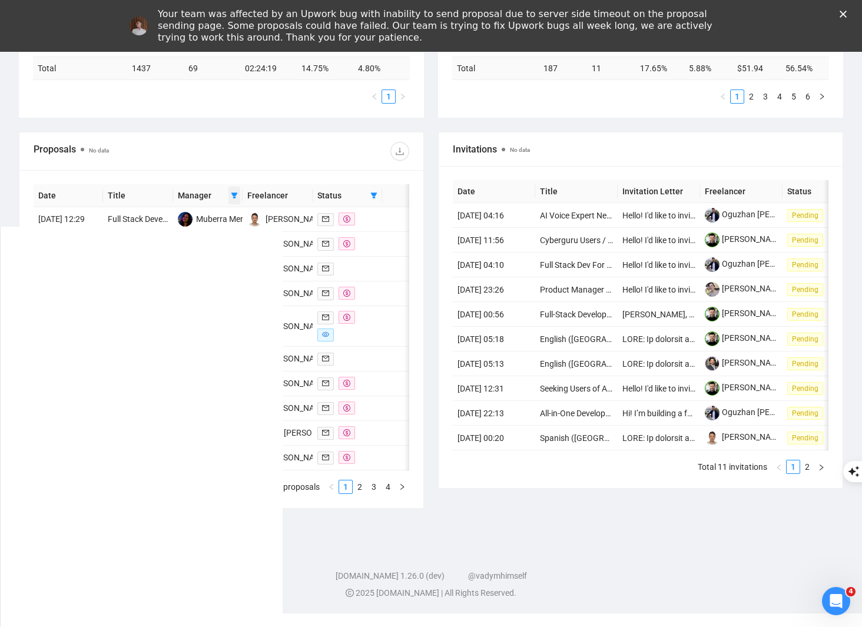
click at [231, 196] on icon "filter" at bounding box center [234, 195] width 7 height 7
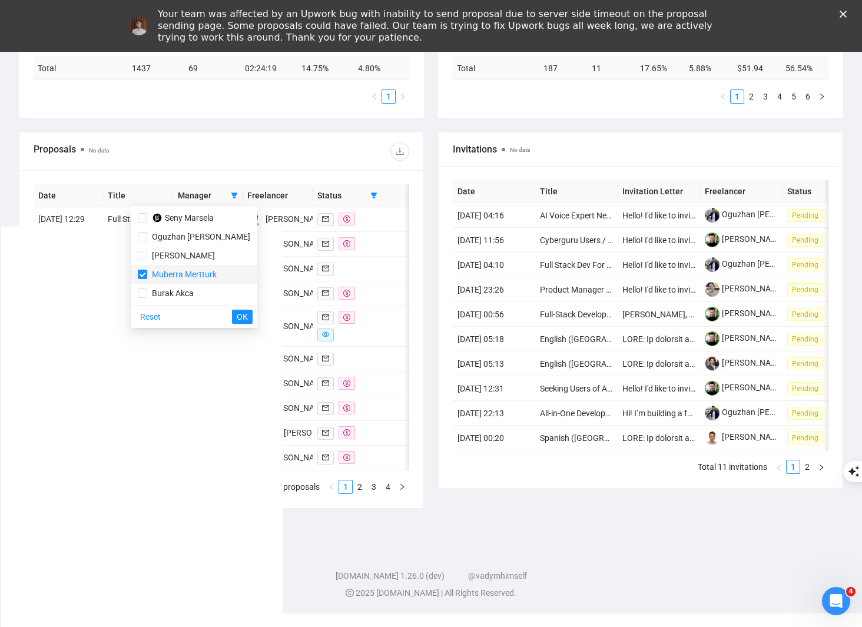
click at [181, 276] on span "Muberra Mertturk" at bounding box center [184, 274] width 65 height 9
checkbox input "false"
click at [179, 296] on span "Burak Akca" at bounding box center [173, 293] width 42 height 9
checkbox input "true"
click at [237, 318] on span "OK" at bounding box center [242, 316] width 11 height 13
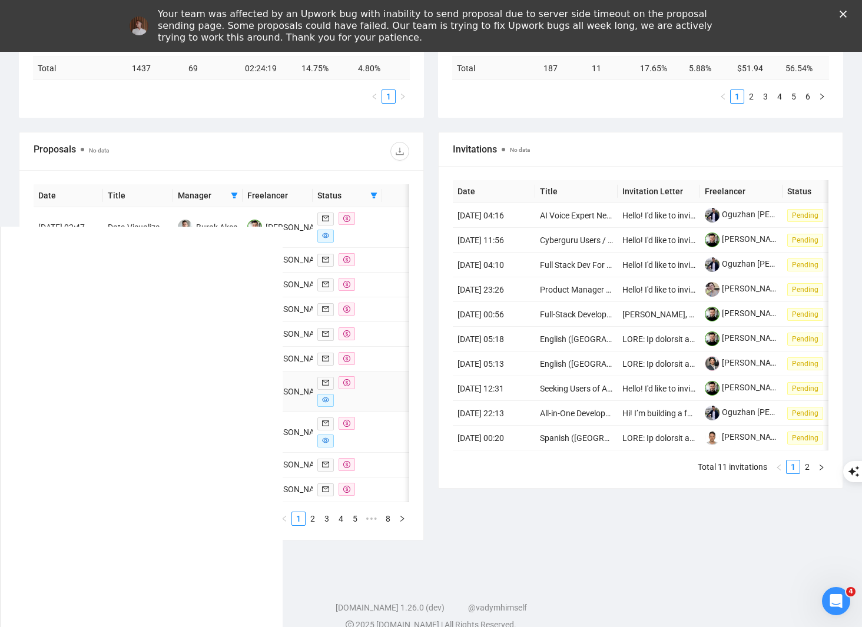
click at [382, 412] on td at bounding box center [402, 392] width 40 height 41
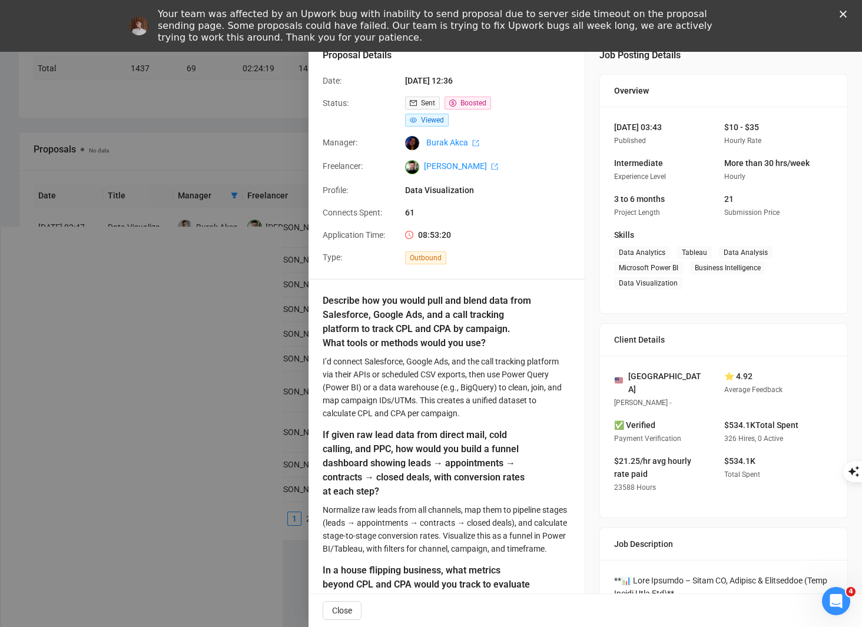
click at [226, 375] on div at bounding box center [431, 313] width 862 height 627
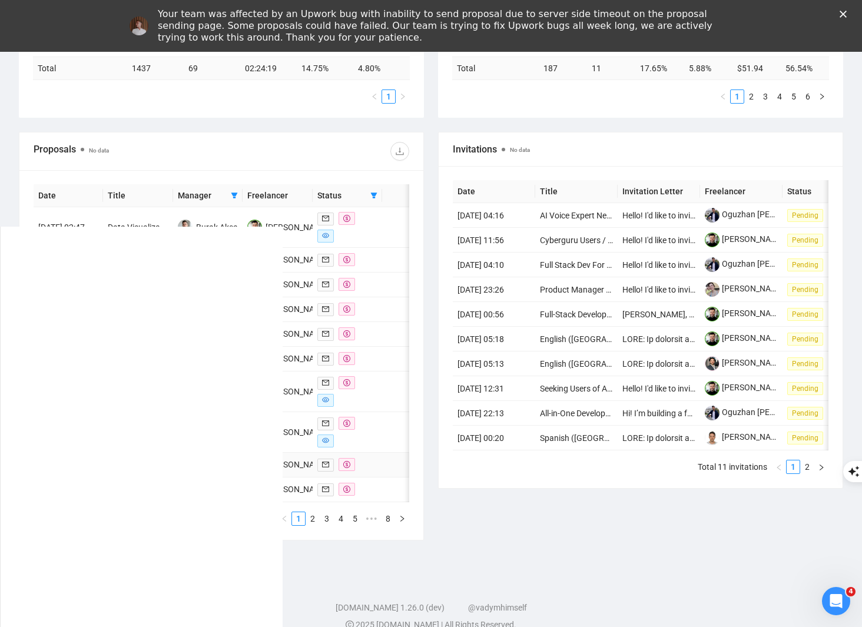
click at [366, 478] on td at bounding box center [348, 465] width 70 height 25
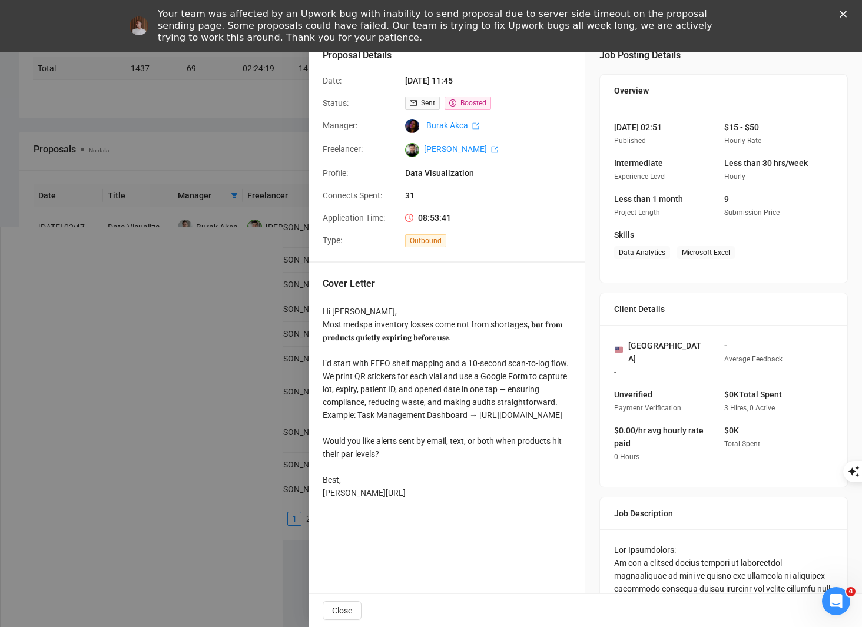
click at [209, 411] on div at bounding box center [431, 313] width 862 height 627
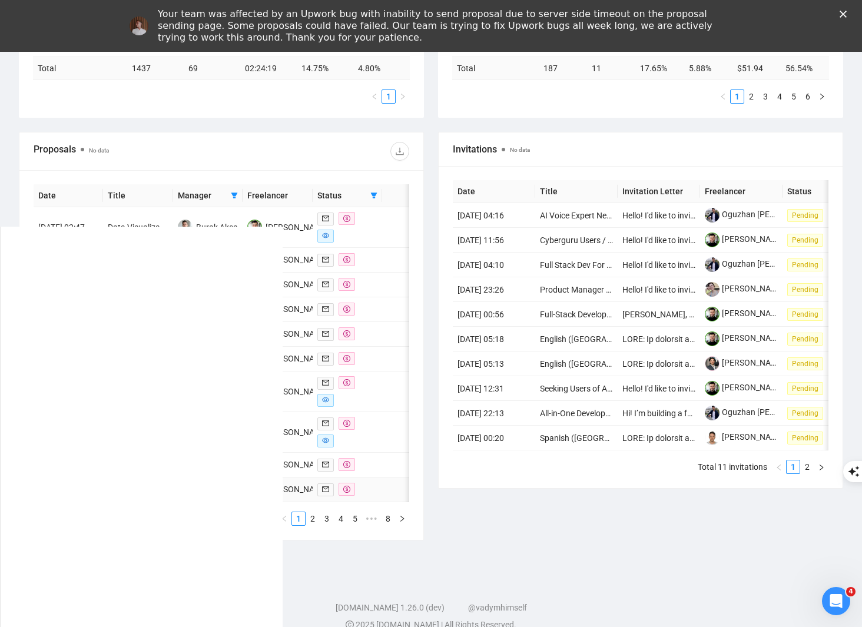
click at [375, 497] on div at bounding box center [348, 490] width 60 height 14
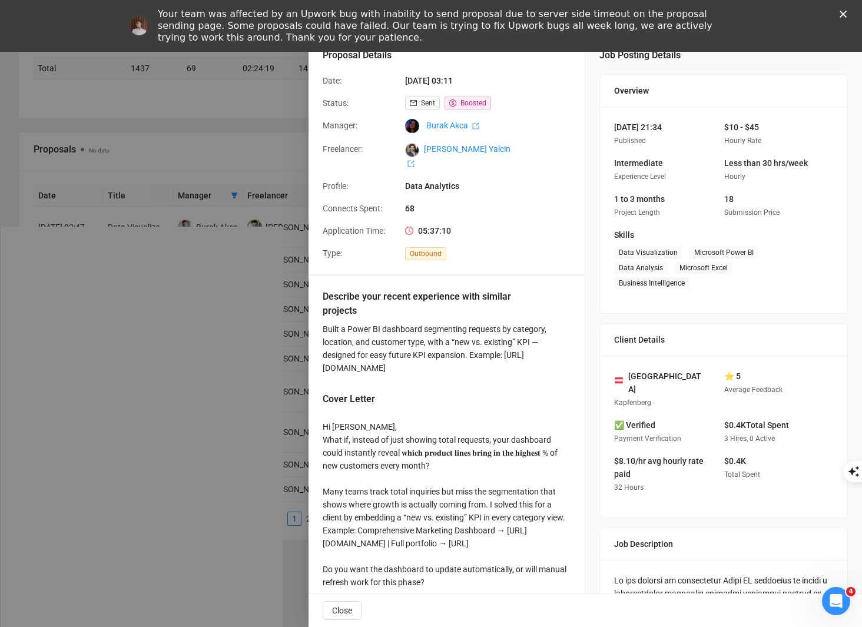
click at [110, 398] on div at bounding box center [431, 313] width 862 height 627
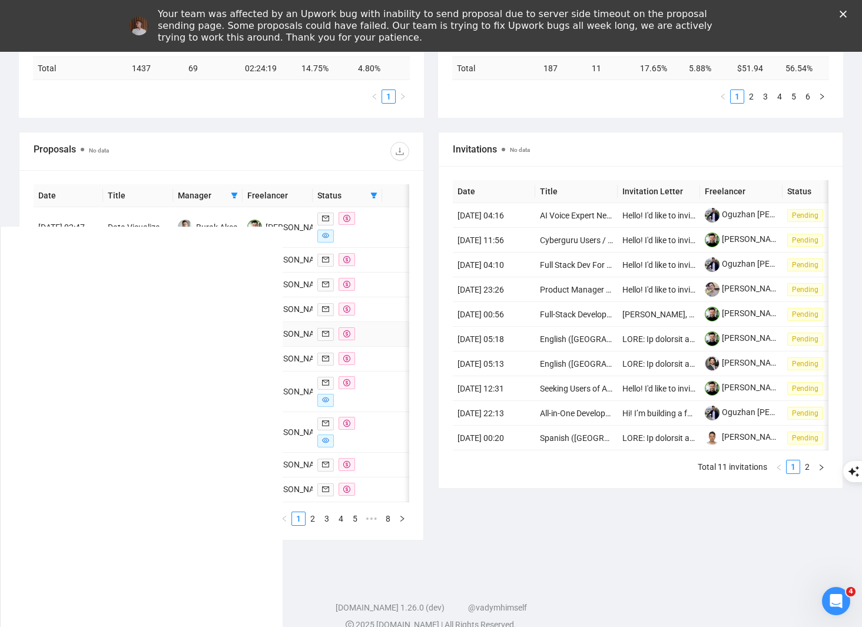
click at [391, 347] on td at bounding box center [402, 334] width 40 height 25
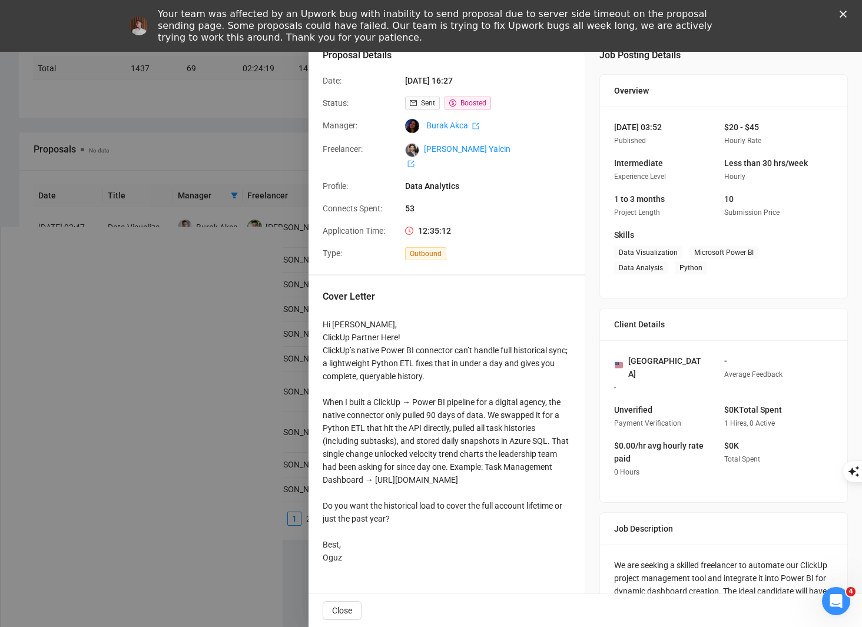
click at [172, 342] on div at bounding box center [431, 313] width 862 height 627
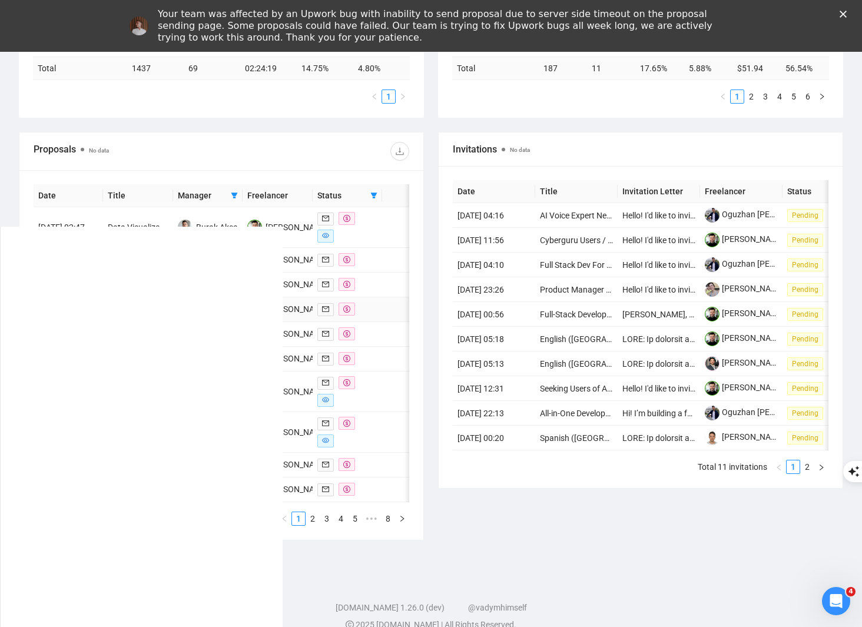
click at [374, 316] on div at bounding box center [348, 310] width 60 height 14
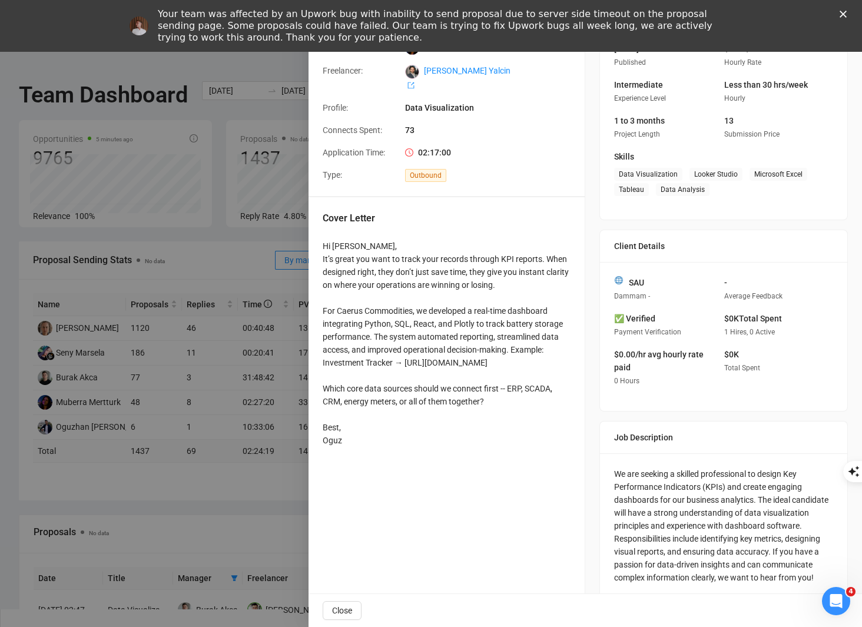
scroll to position [115, 0]
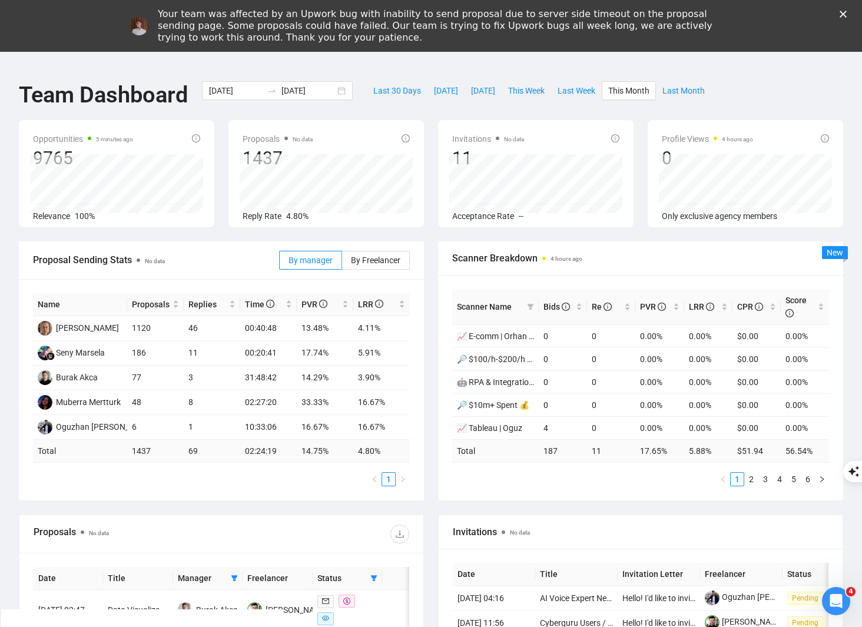
click at [847, 12] on icon "Close" at bounding box center [843, 14] width 7 height 7
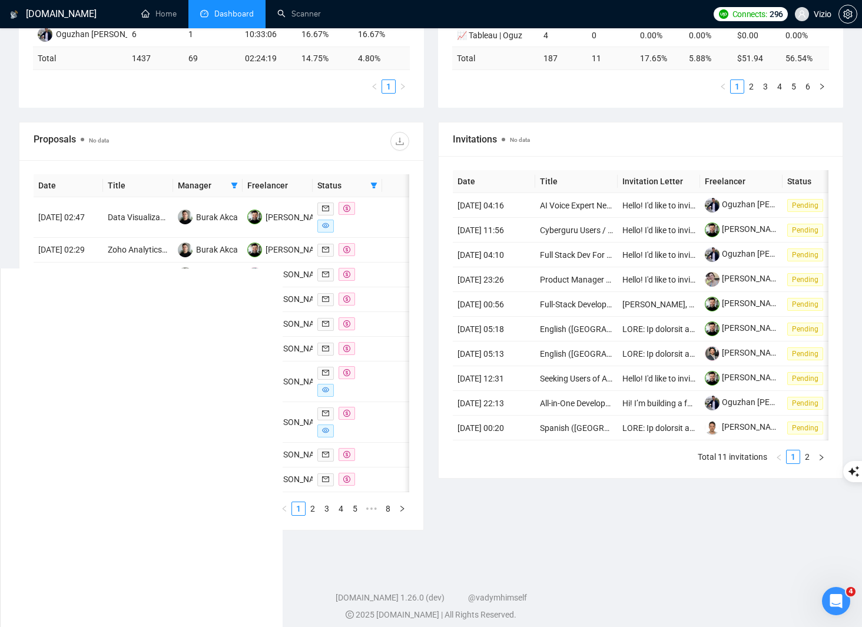
scroll to position [454, 0]
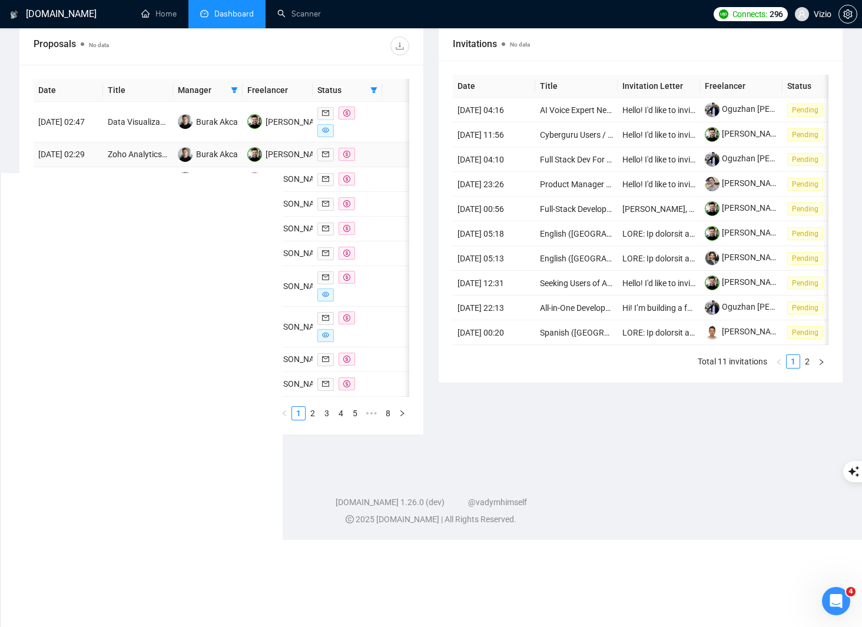
click at [383, 167] on td at bounding box center [402, 155] width 40 height 25
click at [394, 242] on td at bounding box center [402, 229] width 40 height 25
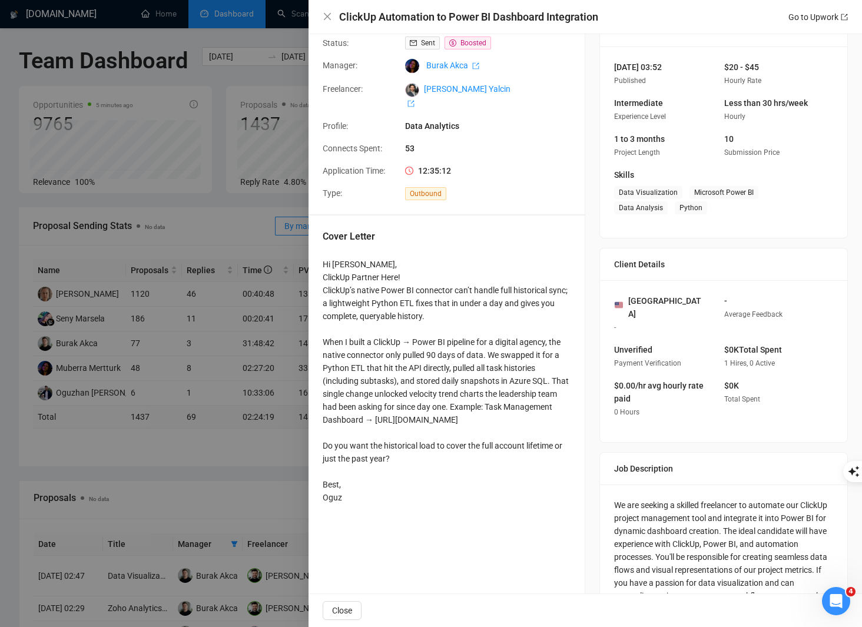
scroll to position [0, 0]
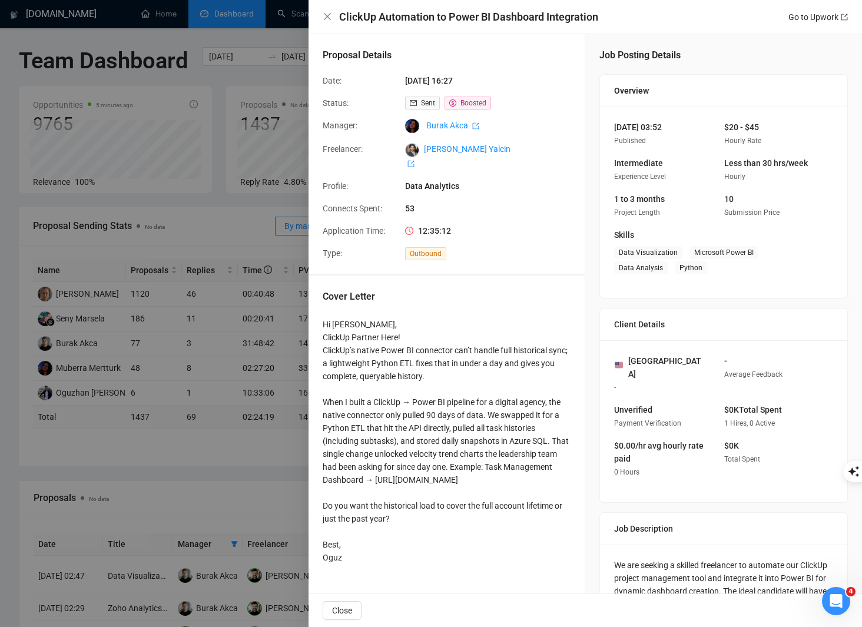
drag, startPoint x: 472, startPoint y: 77, endPoint x: 534, endPoint y: 77, distance: 62.4
click at [530, 77] on span "[DATE] 16:27" at bounding box center [493, 80] width 177 height 13
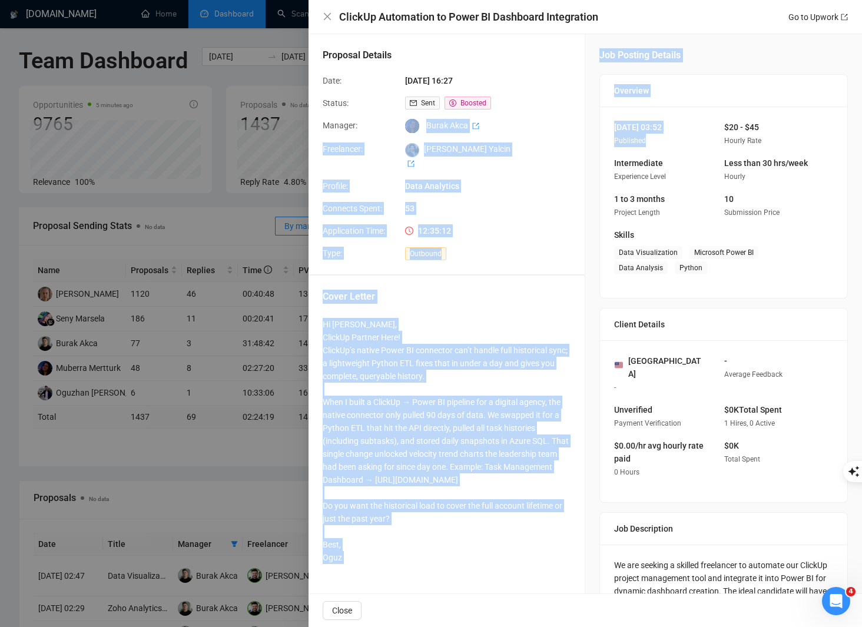
drag, startPoint x: 626, startPoint y: 138, endPoint x: 574, endPoint y: 116, distance: 56.8
click at [574, 116] on div "Proposal Details Date: [DATE] 16:27 Status: Sent Boosted Manager: Burak Akca Fr…" at bounding box center [586, 371] width 554 height 675
click at [548, 123] on div "Manager: [PERSON_NAME]" at bounding box center [442, 126] width 248 height 14
